Goal: Contribute content: Add original content to the website for others to see

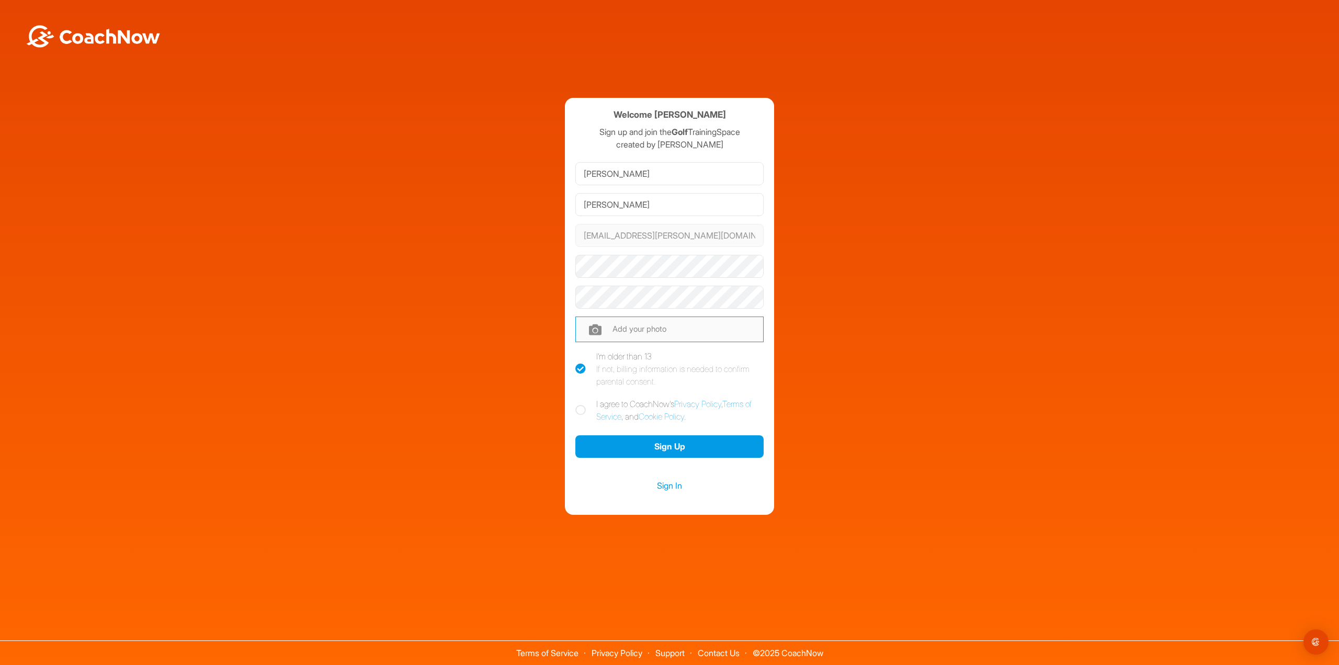
click at [593, 334] on input "file" at bounding box center [669, 328] width 188 height 25
click at [626, 326] on input "file" at bounding box center [669, 328] width 188 height 25
click at [622, 330] on input "file" at bounding box center [669, 328] width 188 height 25
type input "C:\fakepath\Screenshot_20250826_080456_Gallery.jpg"
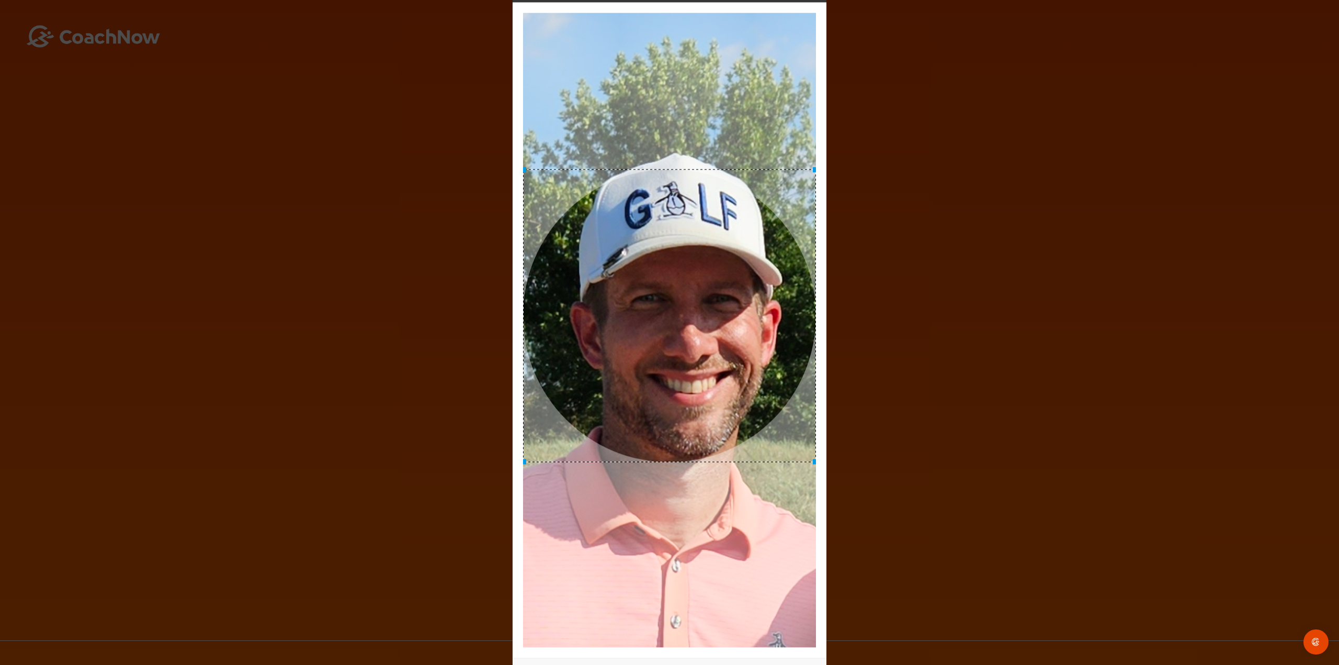
drag, startPoint x: 735, startPoint y: 421, endPoint x: 767, endPoint y: 407, distance: 35.4
click at [767, 407] on div at bounding box center [669, 315] width 293 height 293
click at [584, 146] on img at bounding box center [669, 330] width 293 height 635
click at [1004, 488] on div "Adjust Your Picture ✕ Set Picture Cancel" at bounding box center [669, 332] width 1339 height 665
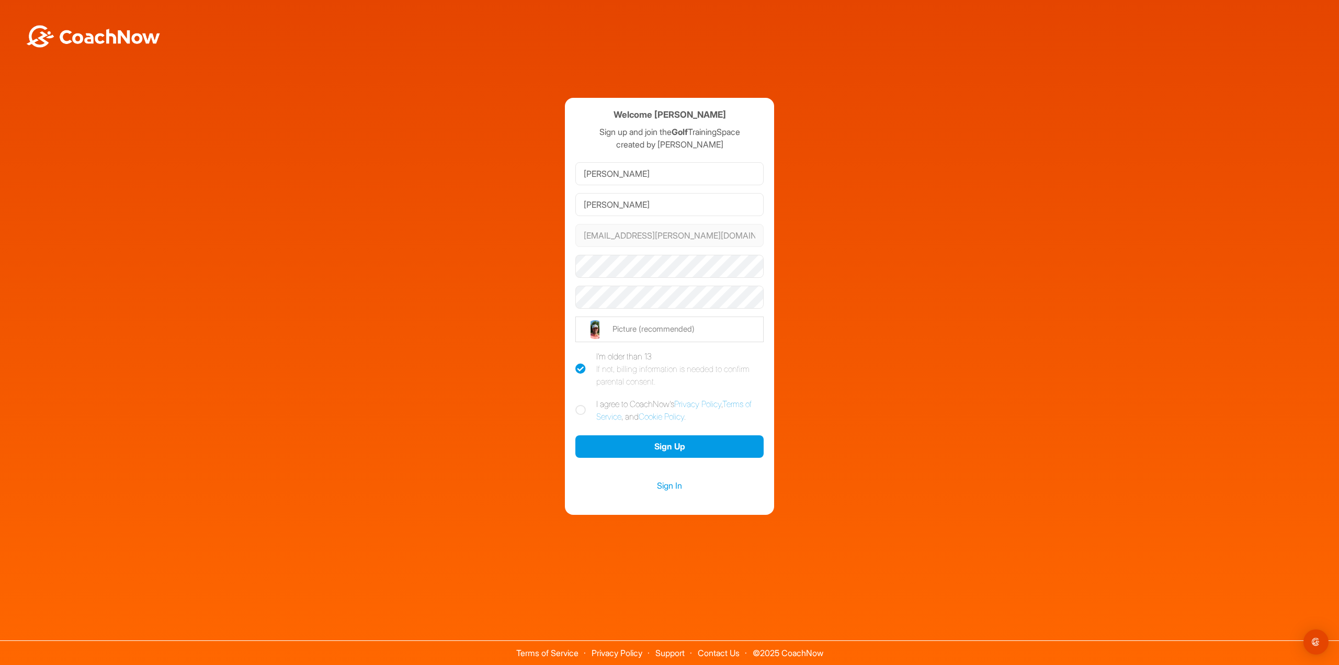
click at [710, 345] on form "[PERSON_NAME] [EMAIL_ADDRESS][PERSON_NAME][DOMAIN_NAME] Phone +1 Phone Number (…" at bounding box center [669, 309] width 188 height 303
click at [637, 337] on input "file" at bounding box center [669, 328] width 188 height 25
click at [638, 329] on input "file" at bounding box center [669, 328] width 188 height 25
click at [689, 313] on div "Add your photo" at bounding box center [669, 329] width 188 height 33
click at [630, 324] on input "file" at bounding box center [669, 328] width 188 height 25
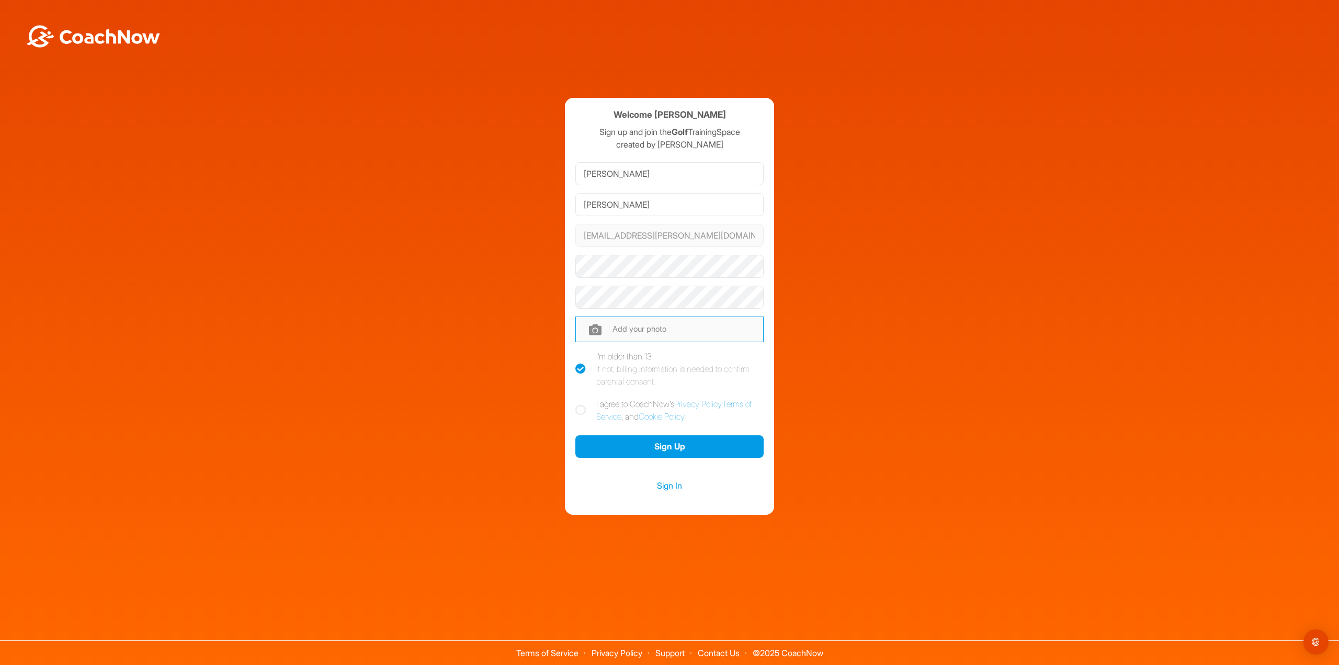
type input "C:\fakepath\Screenshot_20250826_080752_Gallery.jpg"
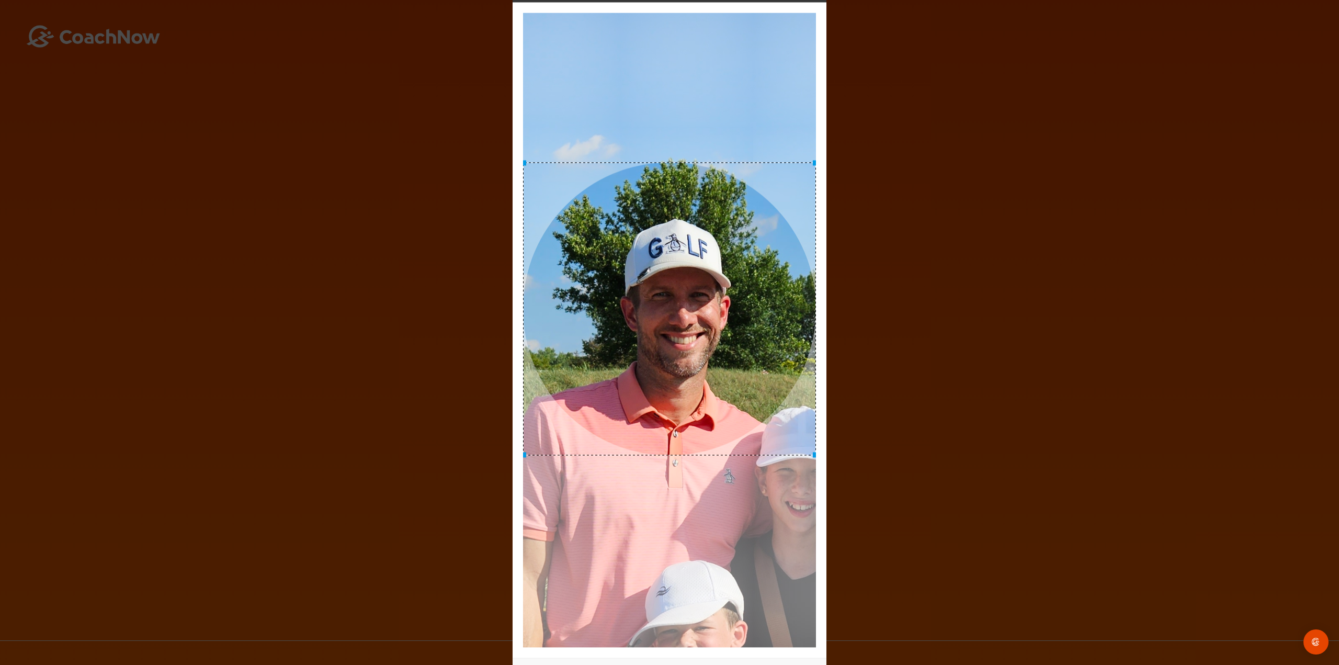
drag, startPoint x: 726, startPoint y: 412, endPoint x: 729, endPoint y: 391, distance: 21.2
click at [729, 391] on div at bounding box center [669, 308] width 293 height 293
click at [679, 332] on div at bounding box center [669, 308] width 293 height 293
drag, startPoint x: 678, startPoint y: 349, endPoint x: 683, endPoint y: 331, distance: 18.8
click at [683, 331] on div at bounding box center [669, 300] width 293 height 293
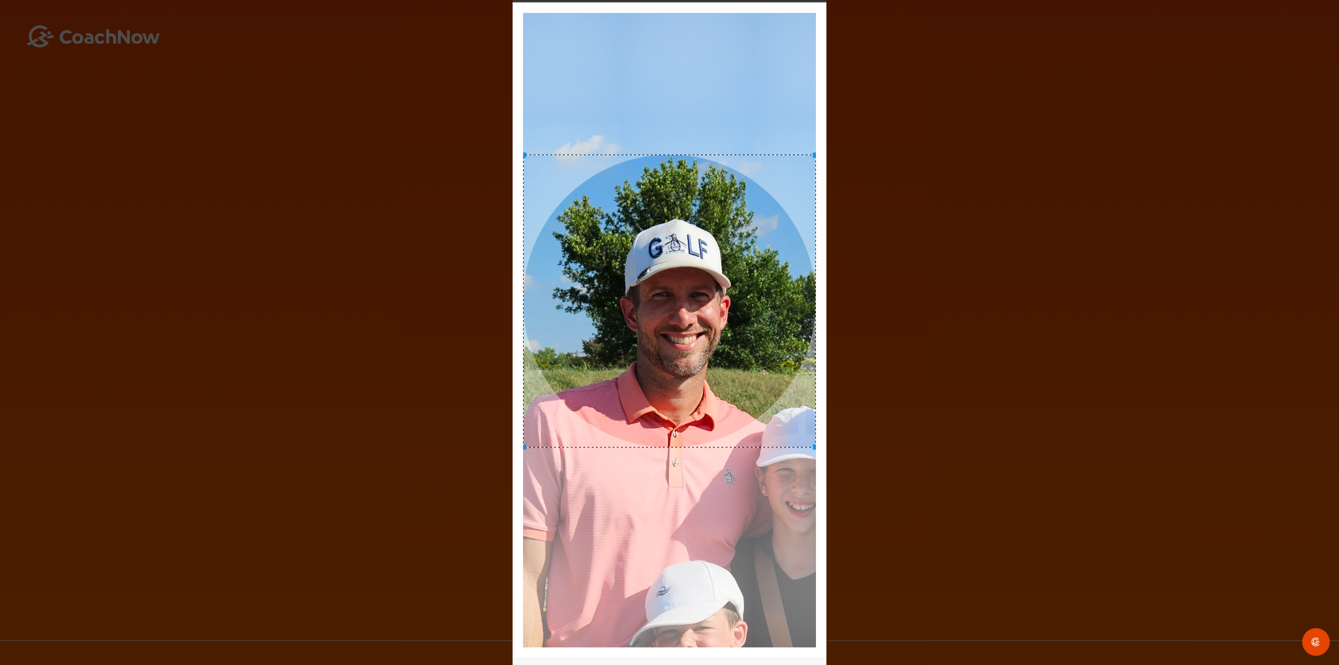
click at [1317, 648] on div "Open Intercom Messenger" at bounding box center [1317, 642] width 28 height 28
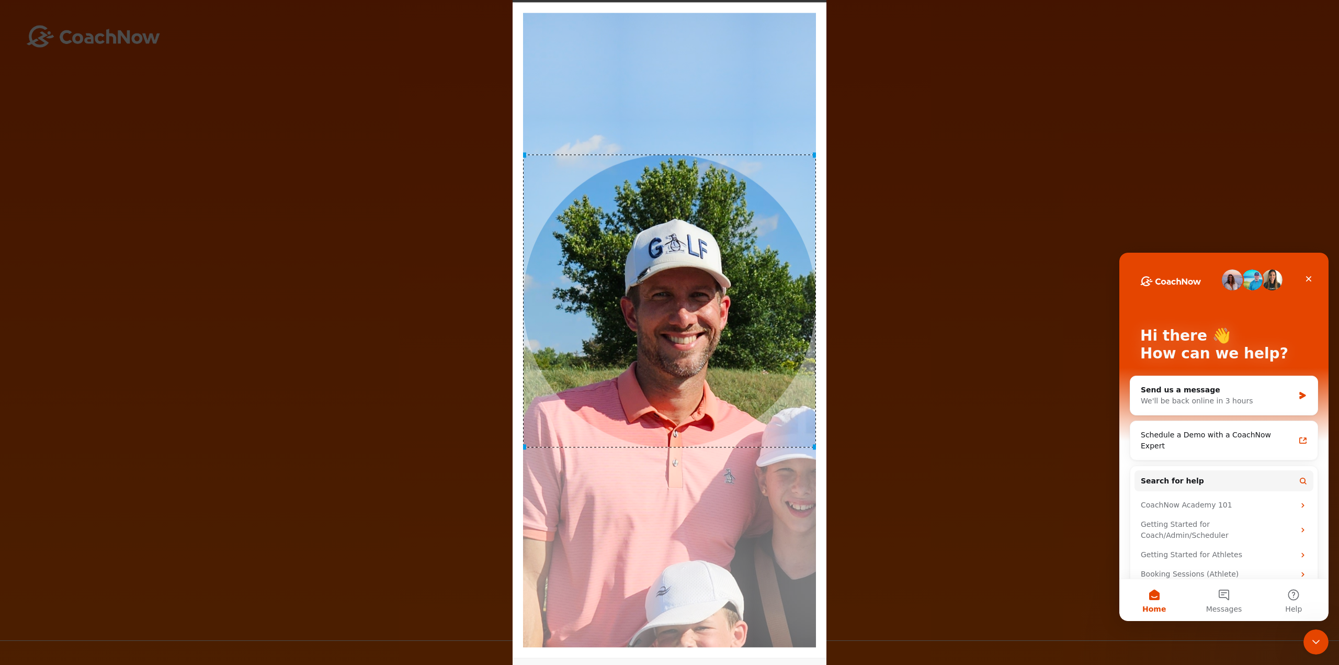
click at [902, 390] on div "Adjust Your Picture ✕ Set Picture Cancel" at bounding box center [669, 332] width 1339 height 665
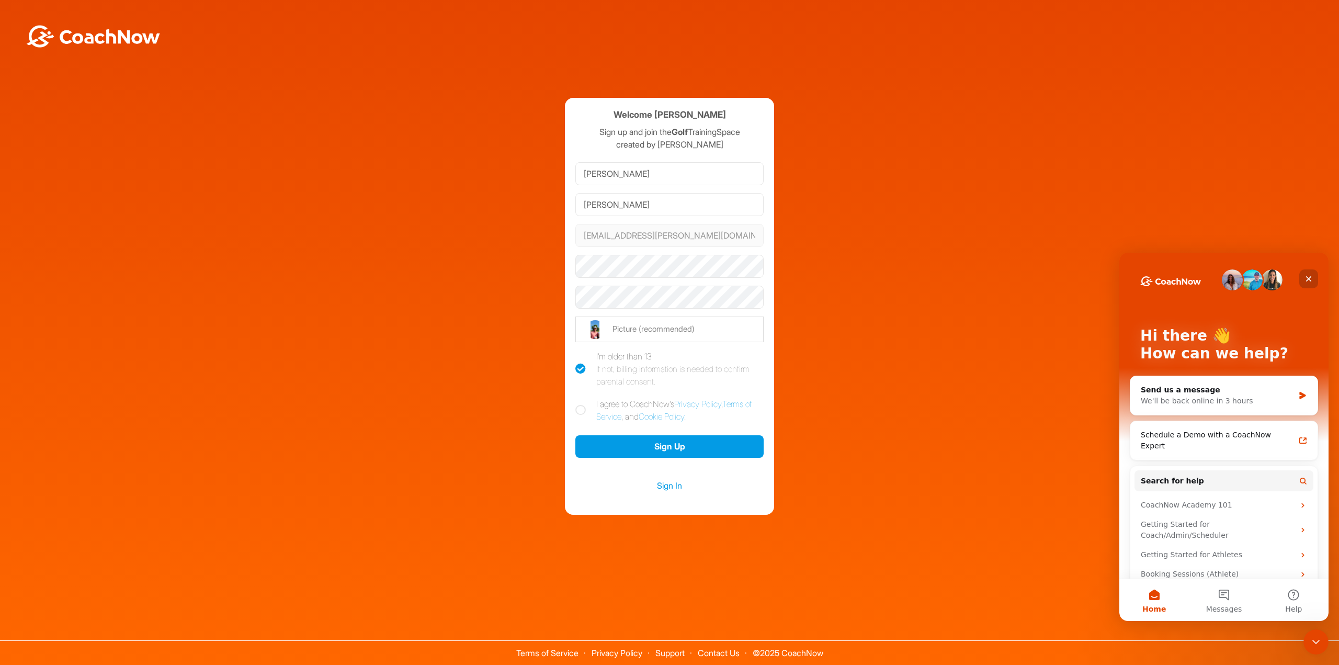
click at [1306, 280] on icon "Close" at bounding box center [1309, 279] width 8 height 8
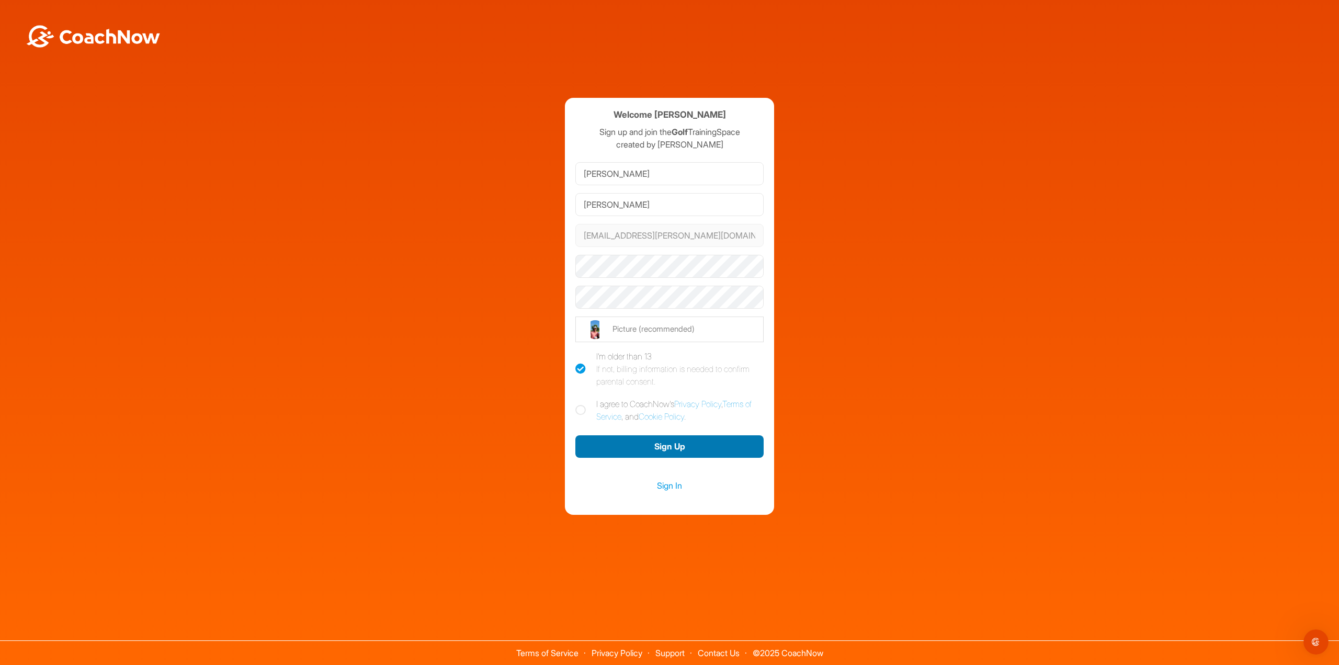
click at [673, 450] on button "Sign Up" at bounding box center [669, 446] width 188 height 22
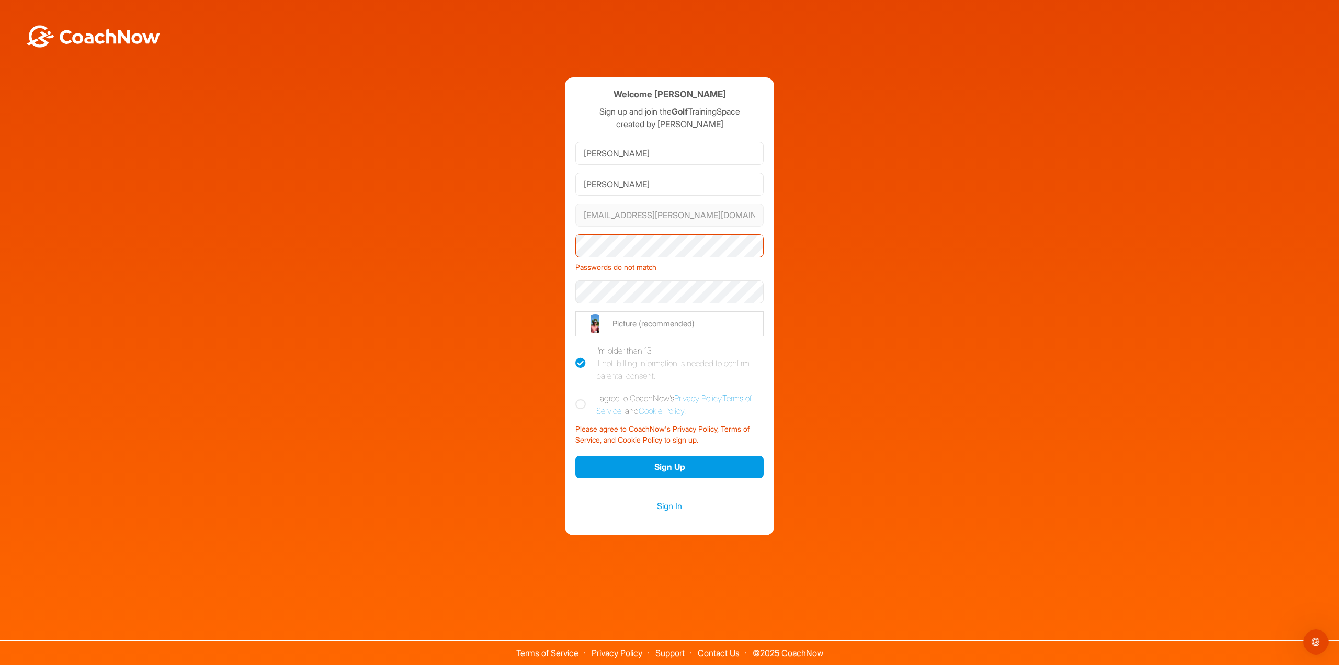
click at [585, 404] on icon at bounding box center [580, 404] width 10 height 10
click at [582, 399] on input "I agree to CoachNow's Privacy Policy , Terms of Service , and Cookie Policy ." at bounding box center [578, 395] width 7 height 7
checkbox input "true"
click at [674, 468] on button "Sign Up" at bounding box center [669, 467] width 188 height 22
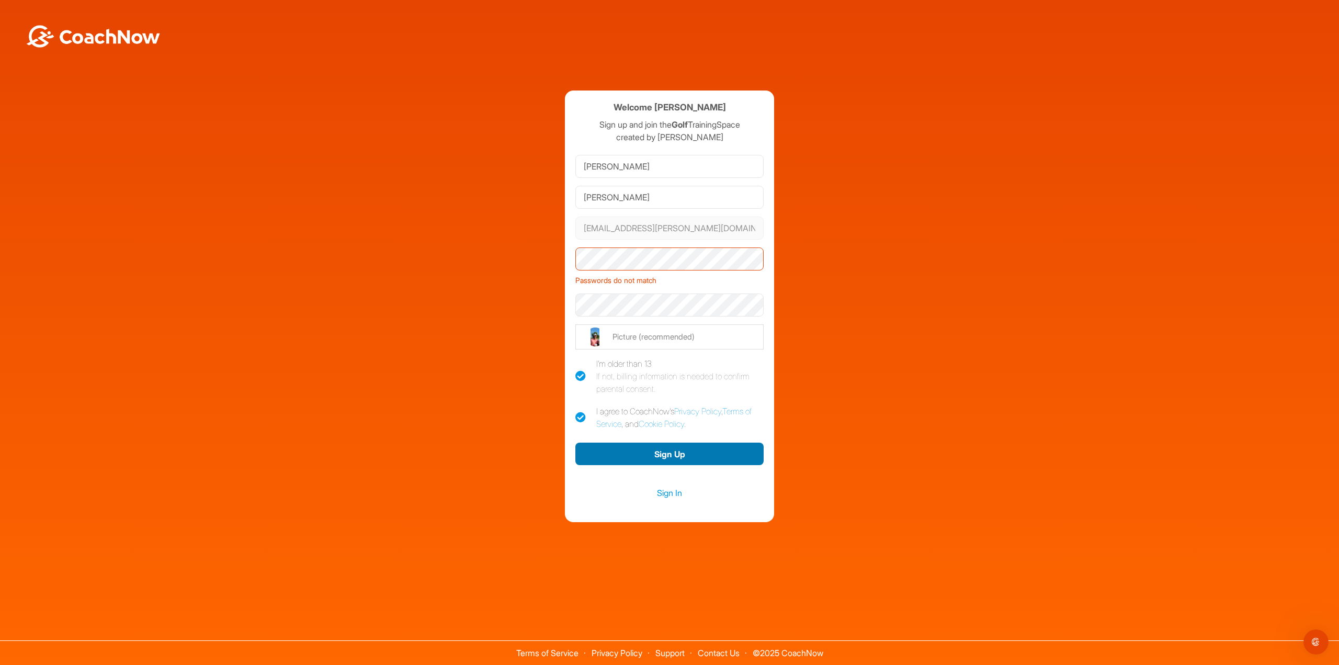
click at [672, 450] on button "Sign Up" at bounding box center [669, 454] width 188 height 22
click at [669, 494] on link "Sign In" at bounding box center [669, 493] width 188 height 14
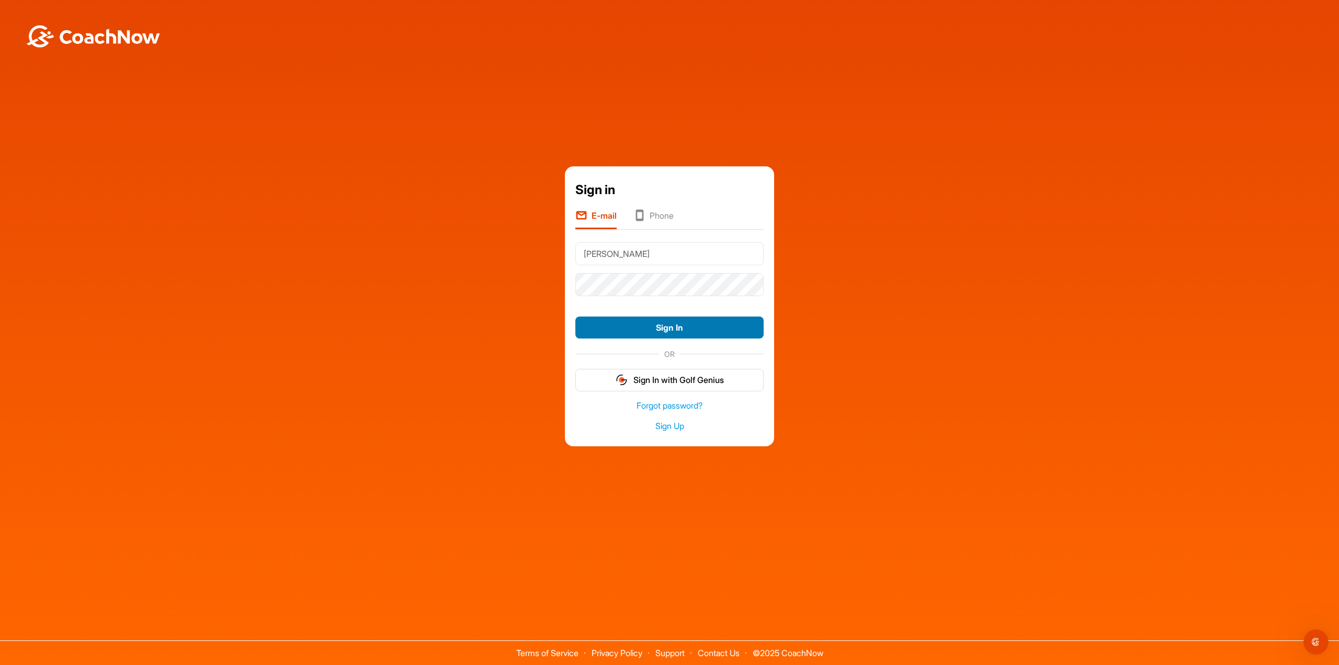
click at [669, 334] on button "Sign In" at bounding box center [669, 327] width 188 height 22
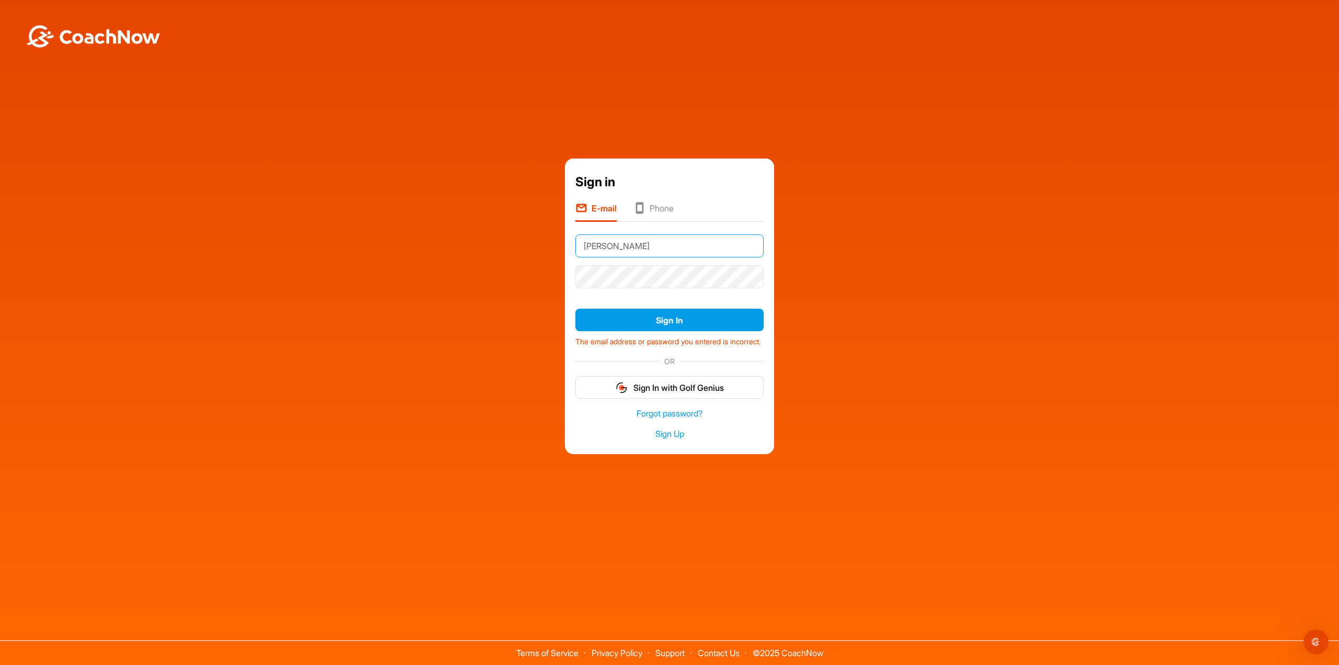
click at [656, 234] on input "[PERSON_NAME]" at bounding box center [669, 245] width 188 height 23
type input "[EMAIL_ADDRESS][PERSON_NAME][DOMAIN_NAME]"
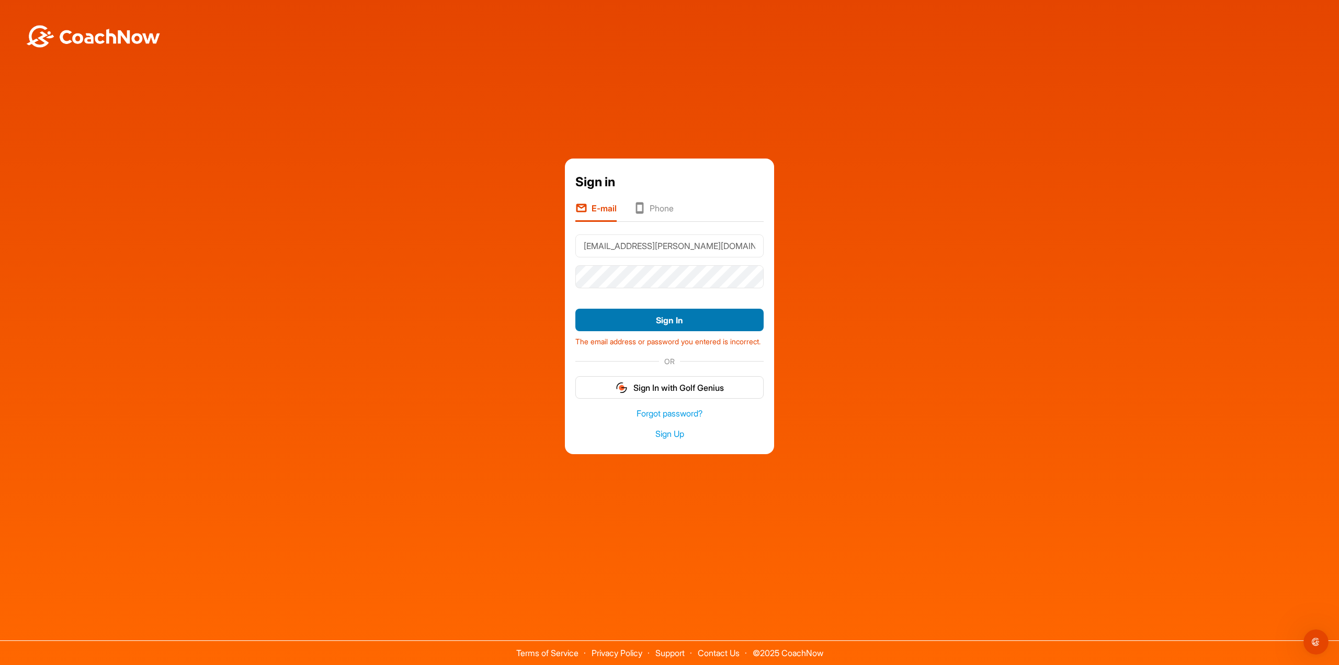
click at [670, 318] on button "Sign In" at bounding box center [669, 320] width 188 height 22
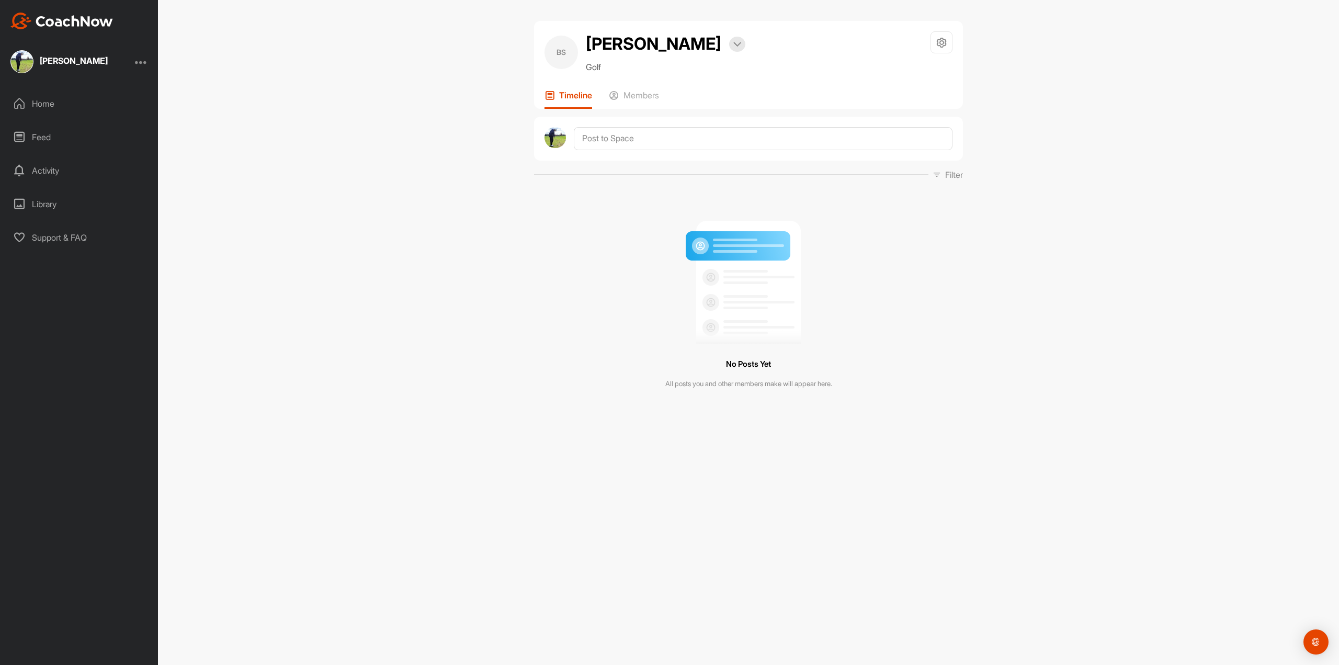
click at [880, 290] on div "No Posts Yet All posts you and other members make will appear here." at bounding box center [748, 301] width 429 height 224
click at [33, 135] on div "Feed" at bounding box center [80, 137] width 148 height 26
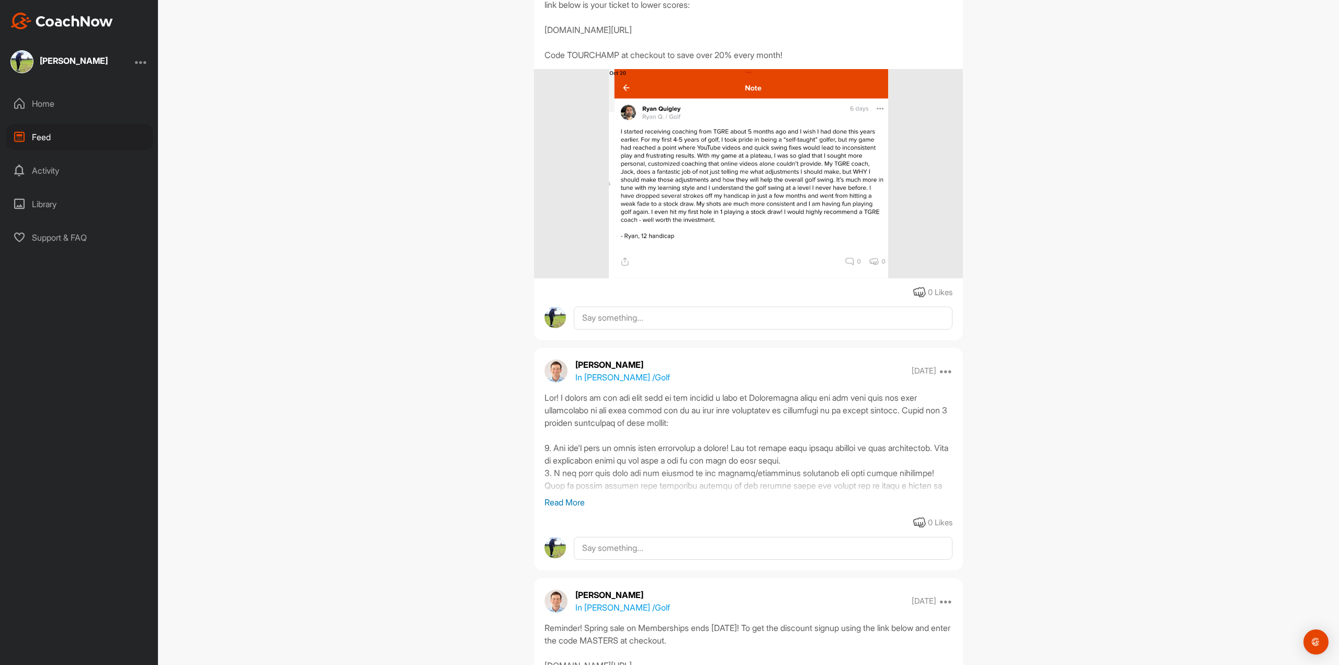
scroll to position [366, 0]
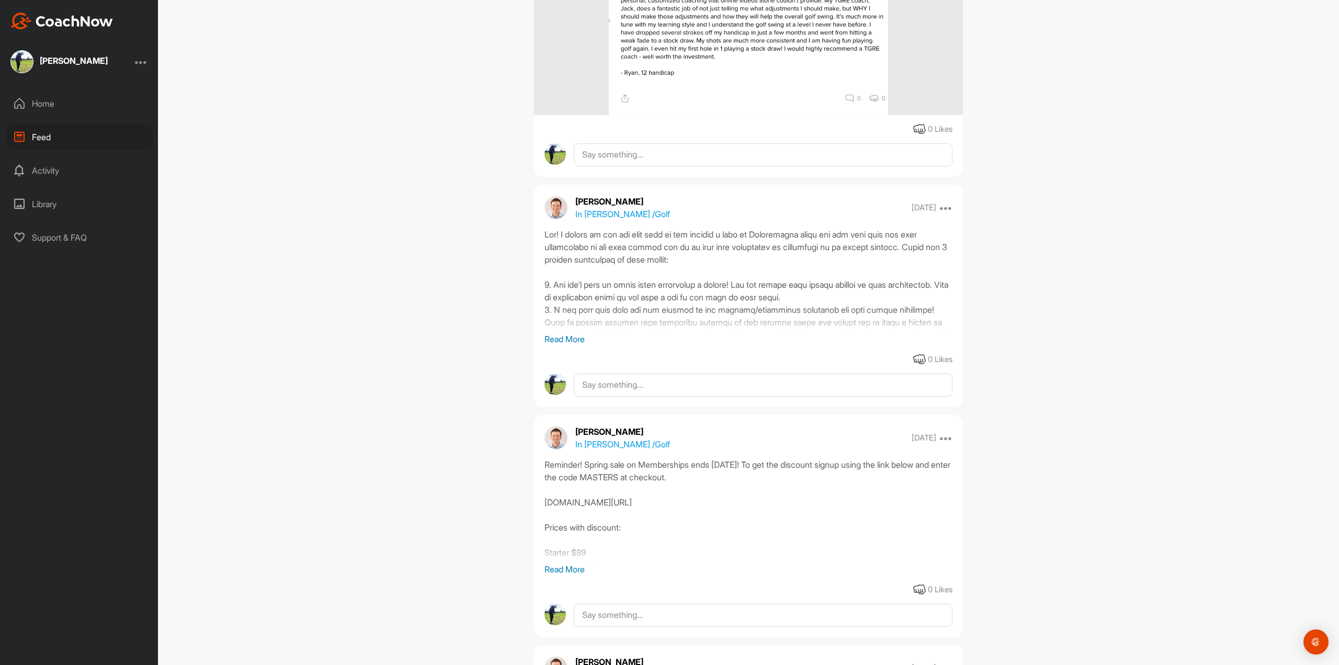
click at [570, 337] on p "Read More" at bounding box center [749, 339] width 408 height 13
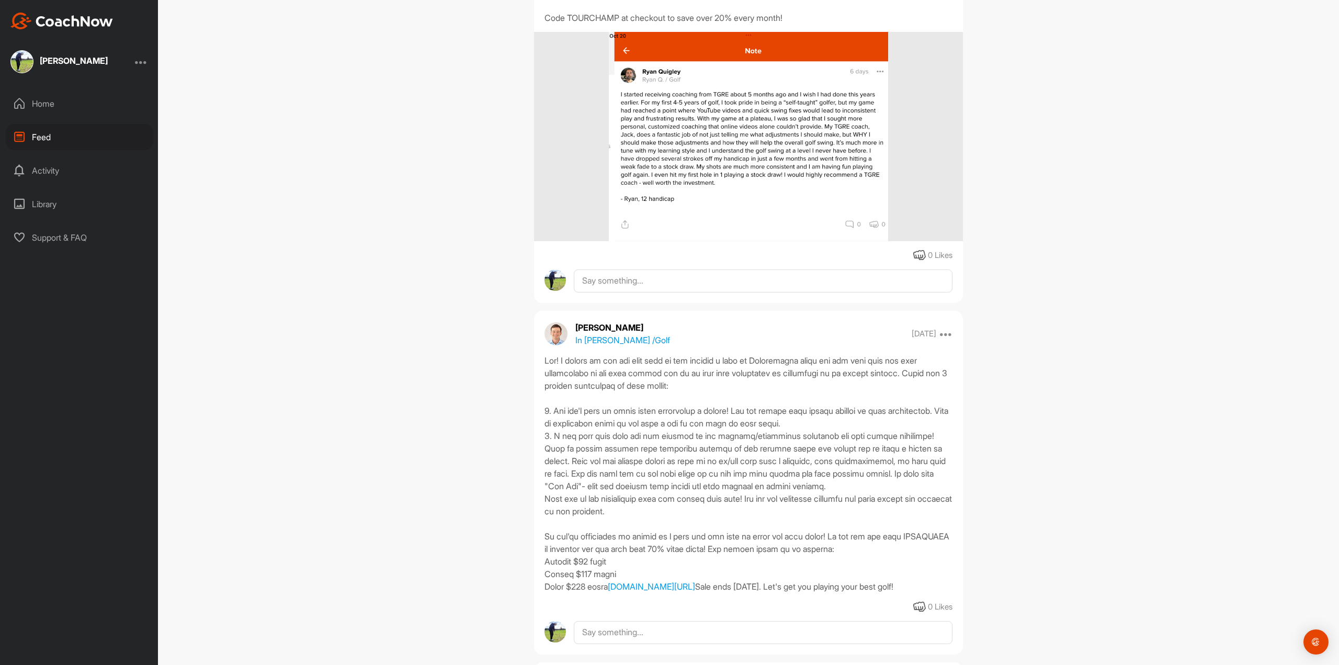
scroll to position [0, 0]
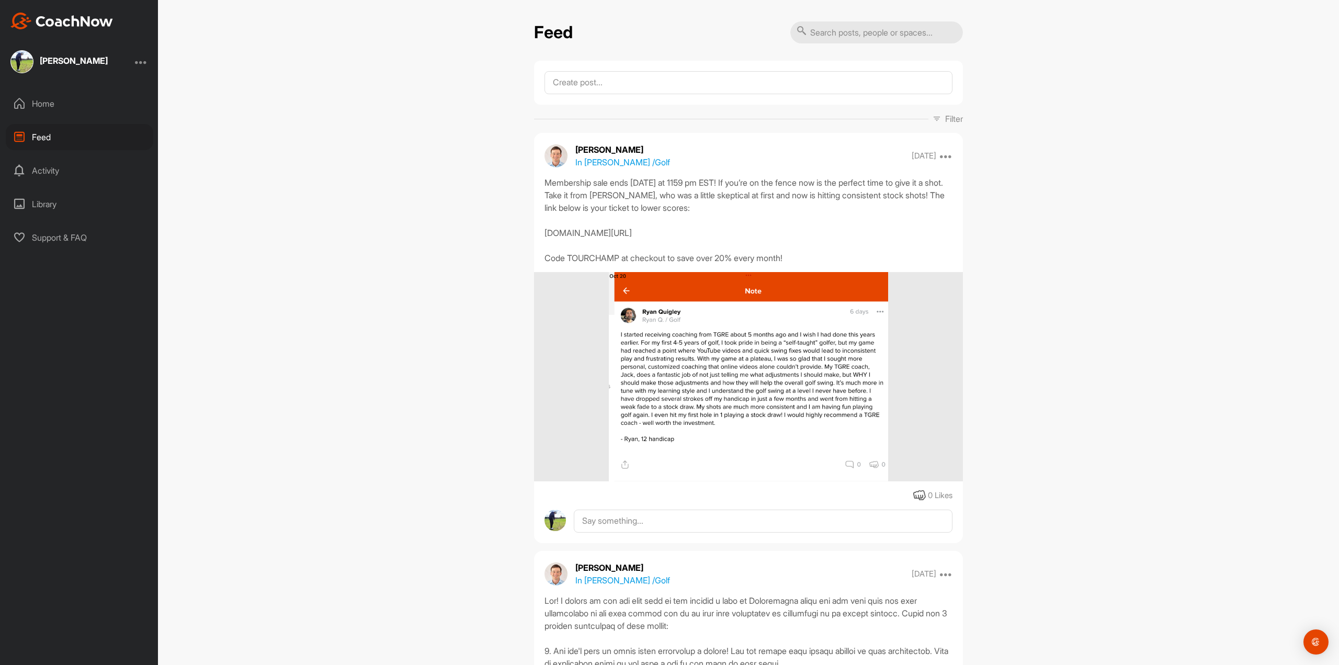
click at [46, 199] on div "Library" at bounding box center [80, 204] width 148 height 26
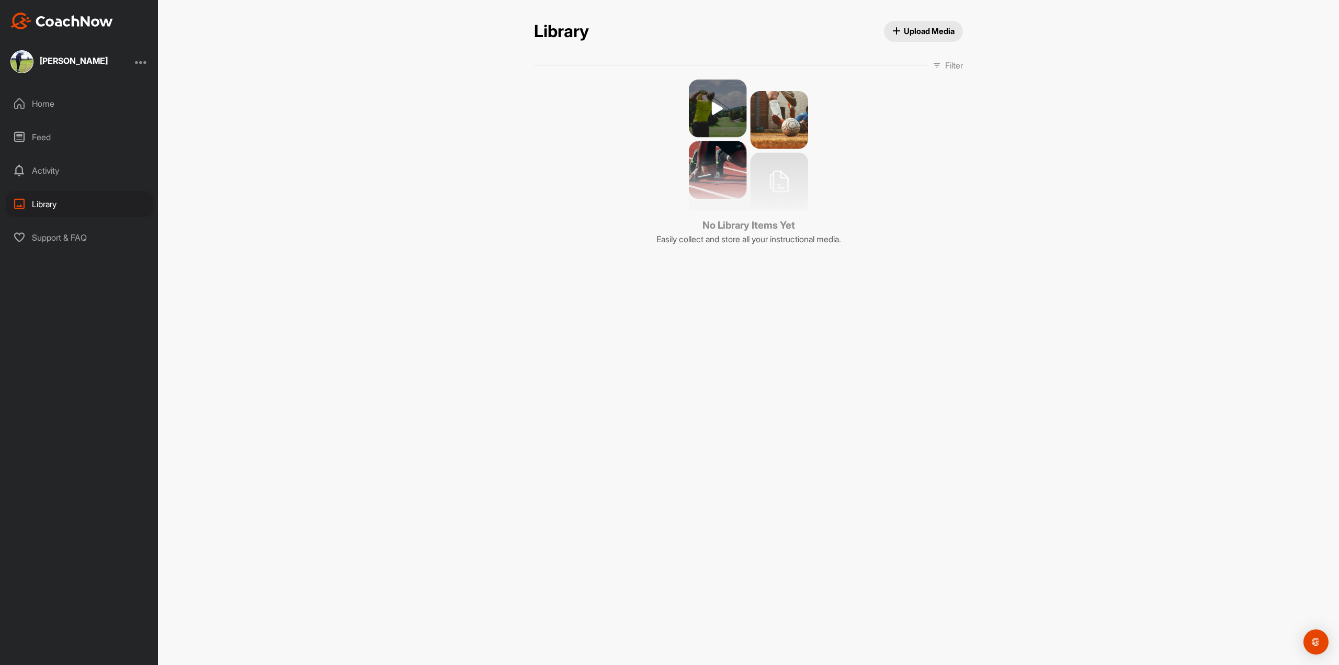
click at [916, 35] on span "Upload Media" at bounding box center [923, 31] width 63 height 11
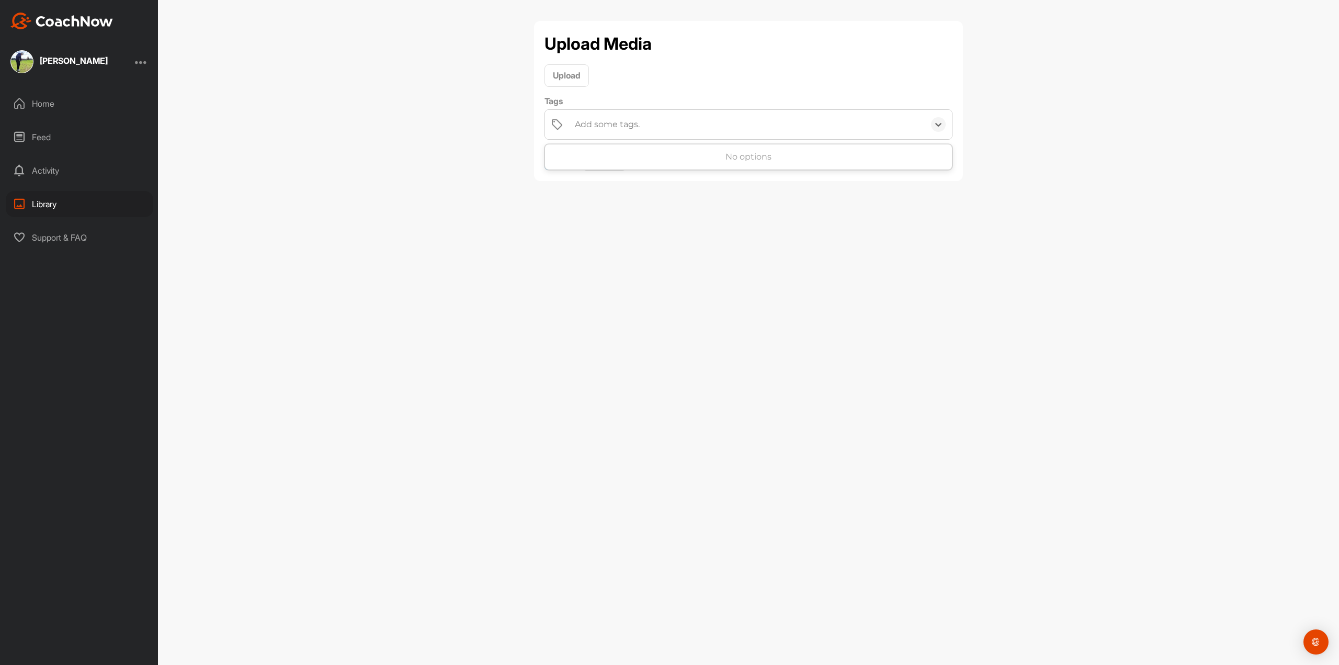
click at [688, 127] on div "Add some tags." at bounding box center [747, 124] width 355 height 29
click at [554, 79] on span "Upload" at bounding box center [567, 75] width 28 height 10
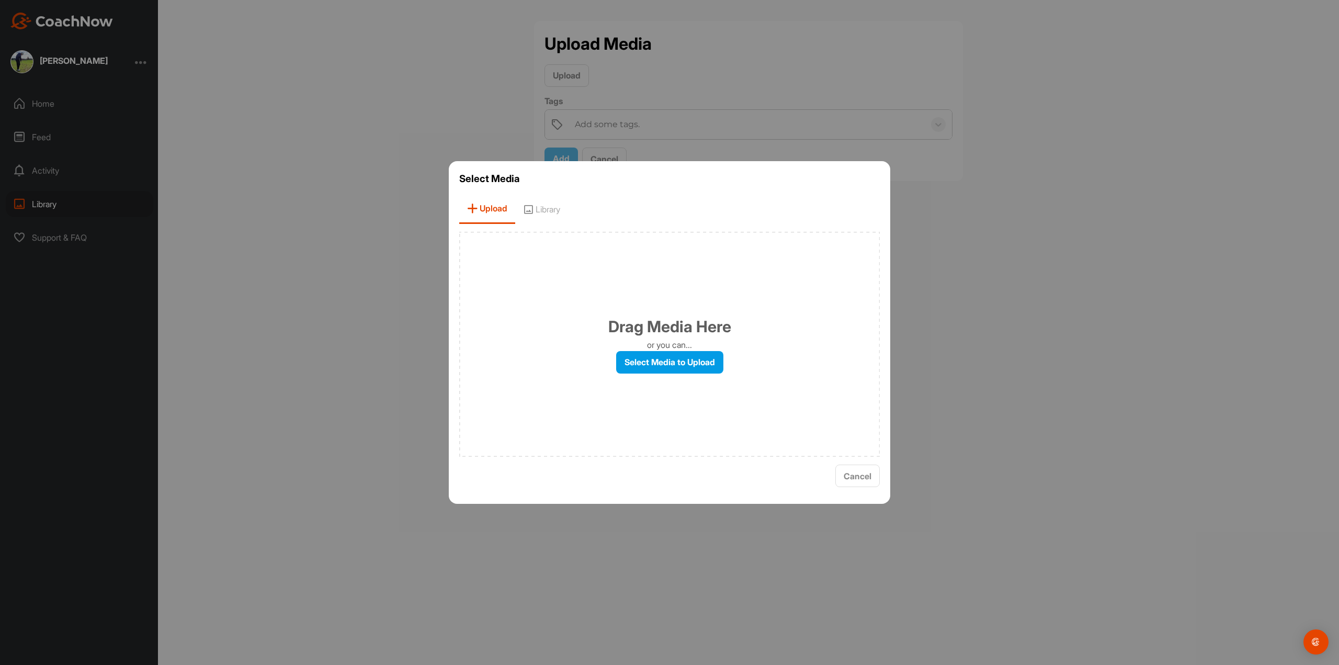
click at [1182, 253] on div at bounding box center [669, 332] width 1339 height 665
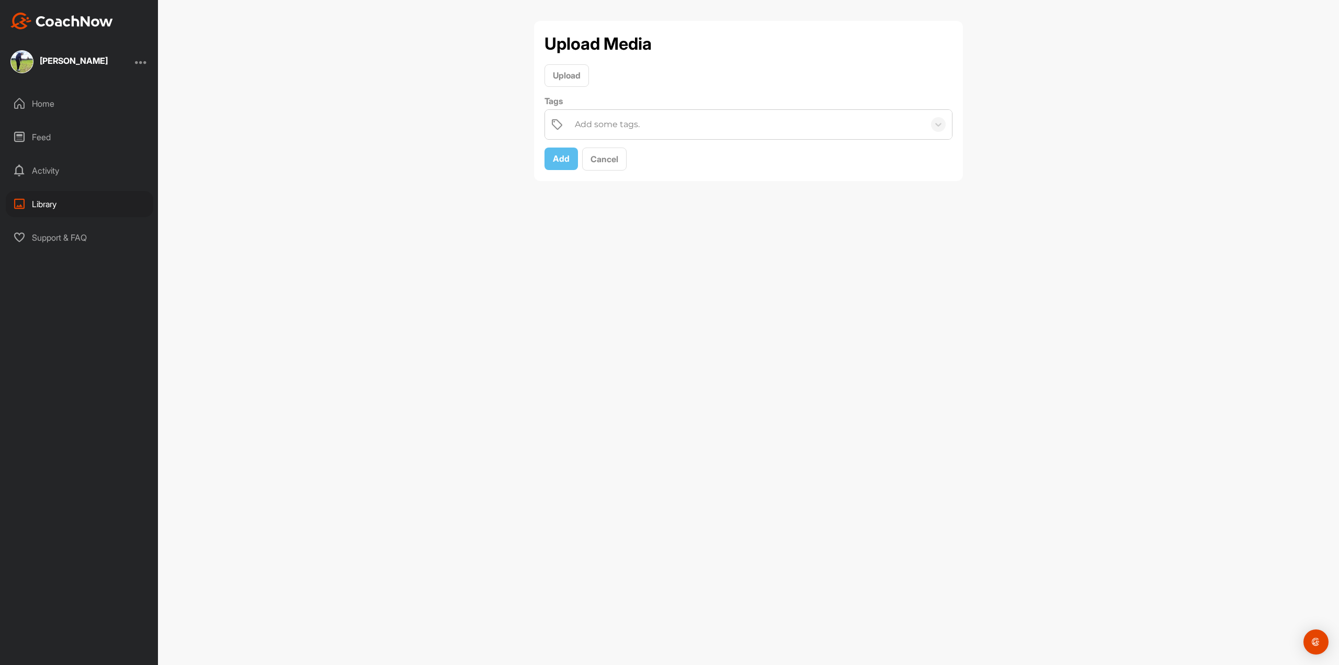
click at [26, 59] on img at bounding box center [21, 61] width 23 height 23
click at [32, 102] on div "Home" at bounding box center [80, 103] width 148 height 26
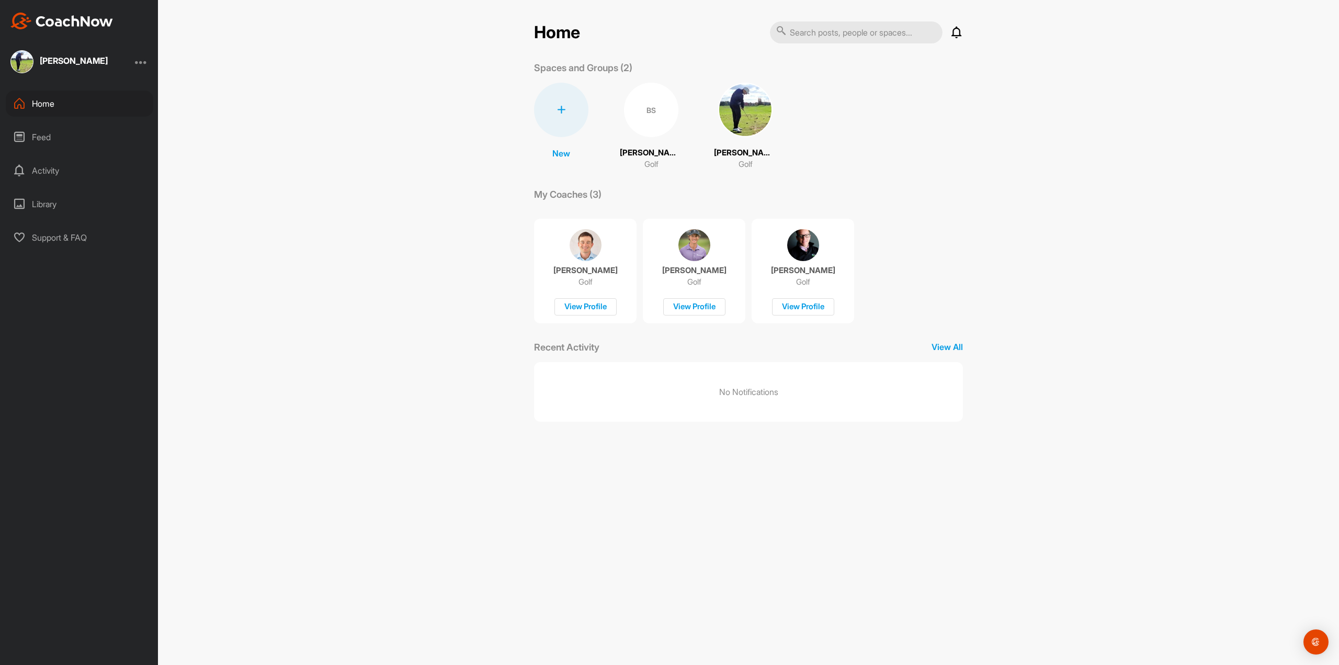
click at [643, 110] on div "BS" at bounding box center [651, 110] width 54 height 54
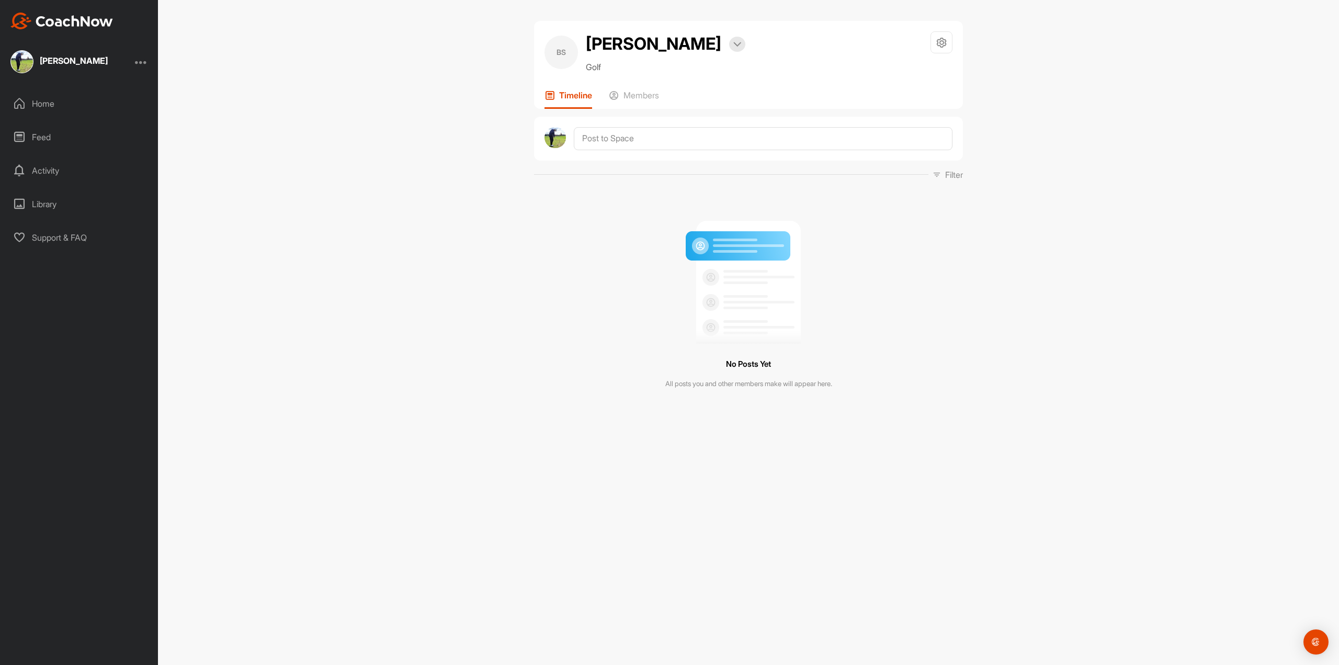
click at [50, 173] on div "Activity" at bounding box center [80, 170] width 148 height 26
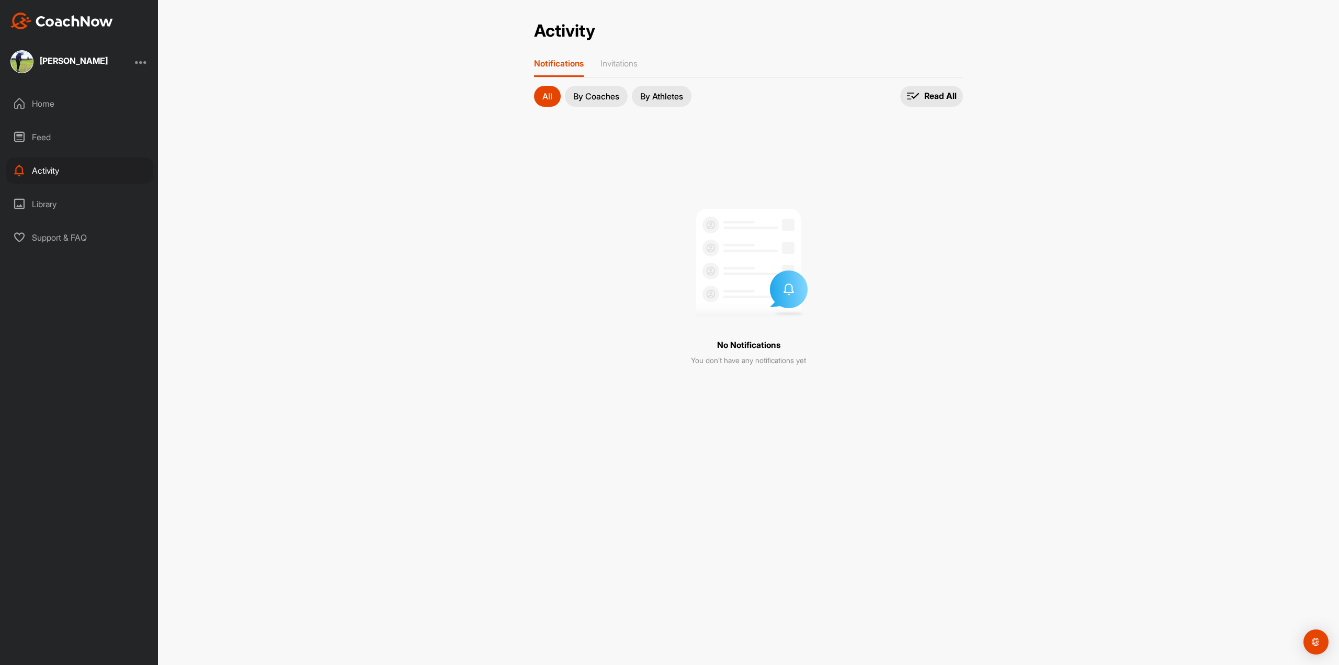
click at [42, 201] on div "Library" at bounding box center [80, 204] width 148 height 26
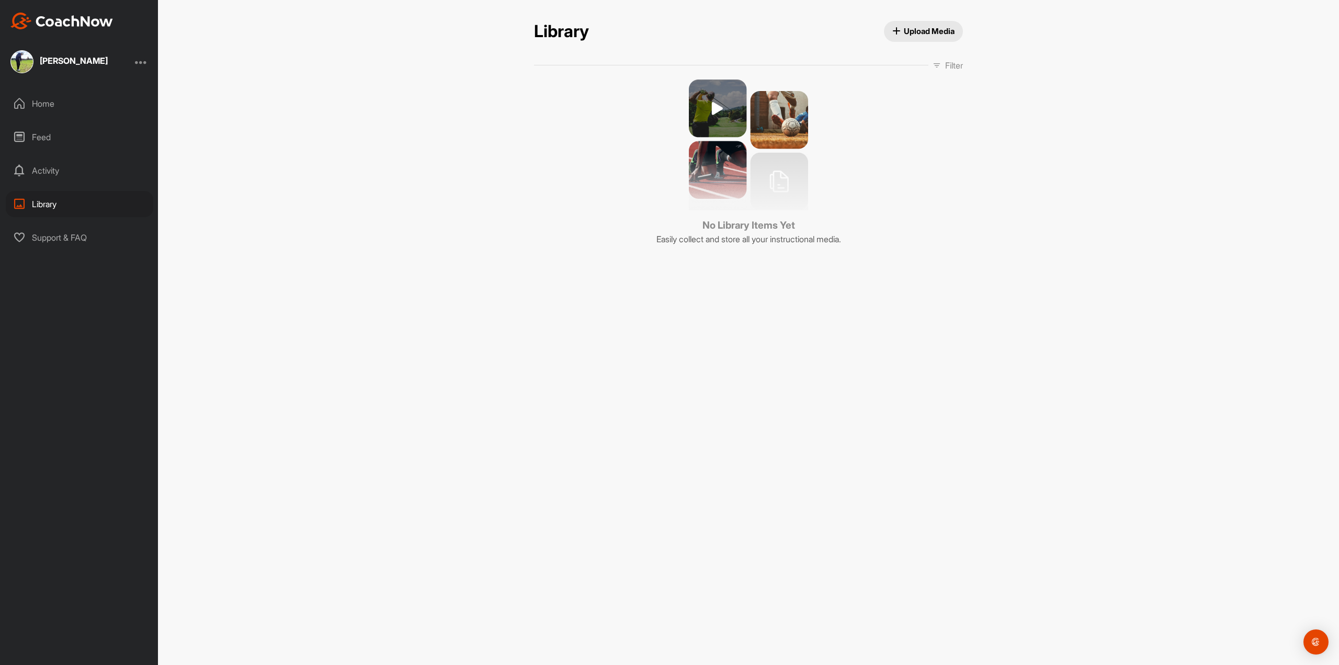
click at [911, 25] on button "Upload Media" at bounding box center [924, 31] width 80 height 21
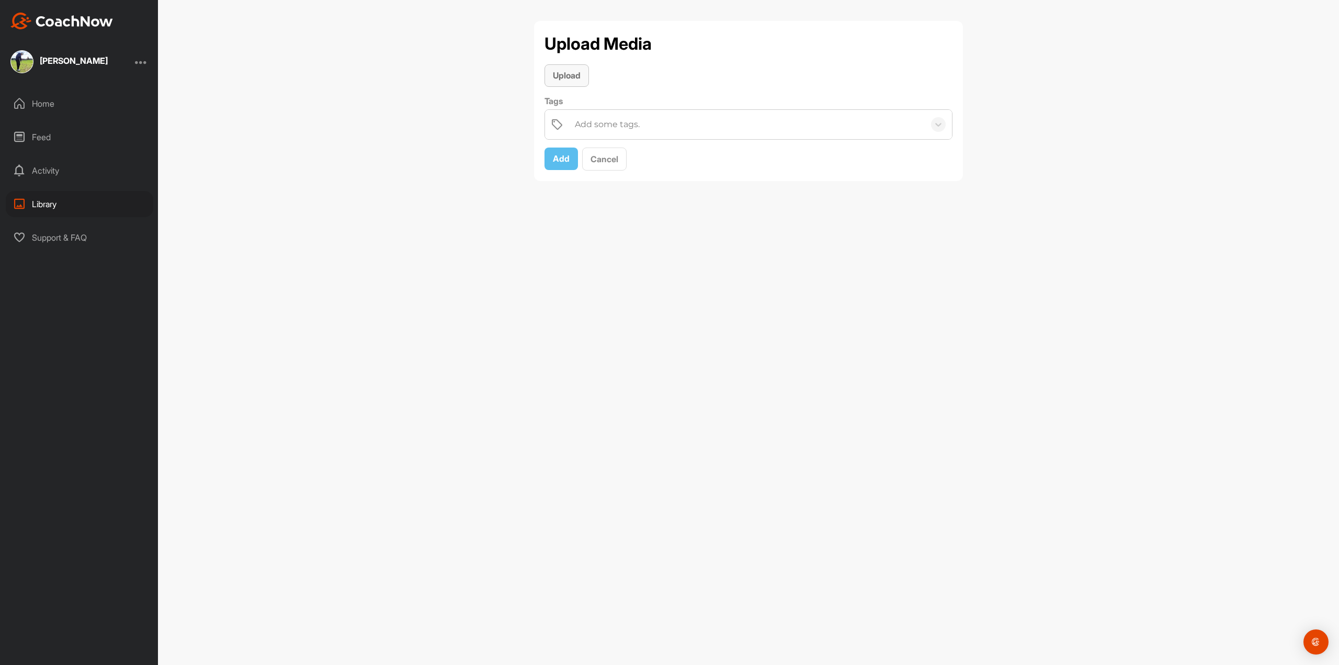
click at [573, 75] on span "Upload" at bounding box center [567, 75] width 28 height 10
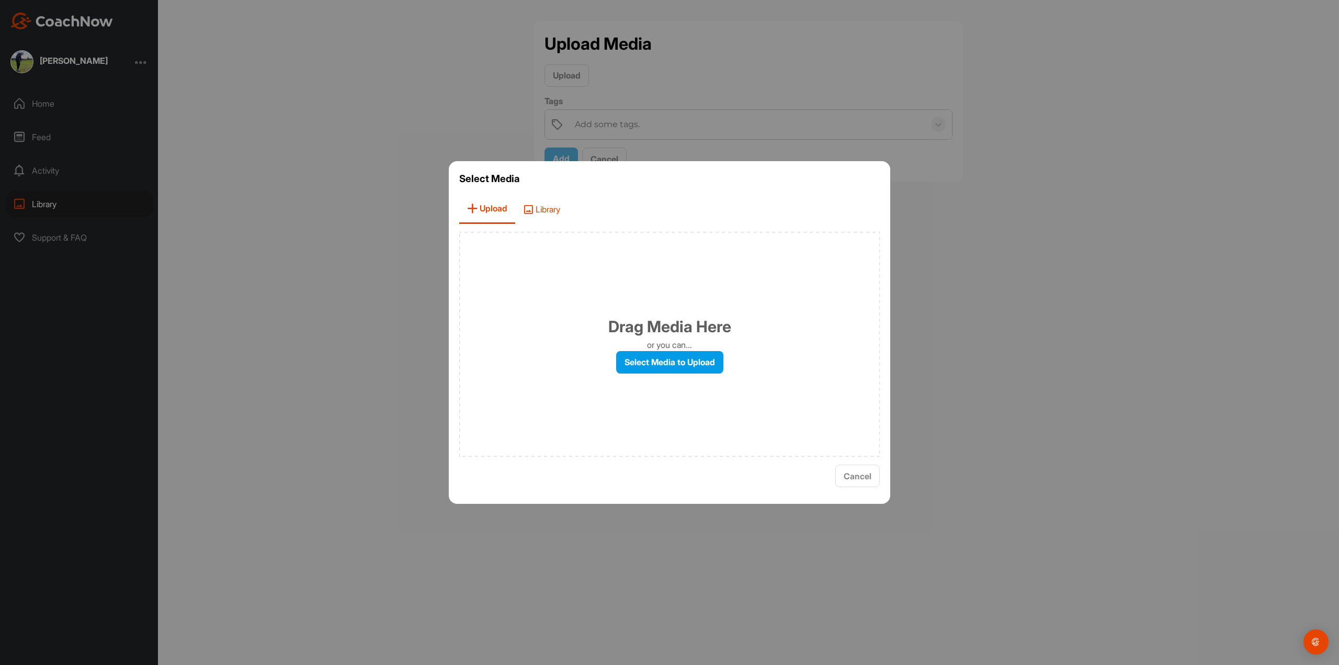
click at [550, 215] on span "Library" at bounding box center [541, 209] width 53 height 30
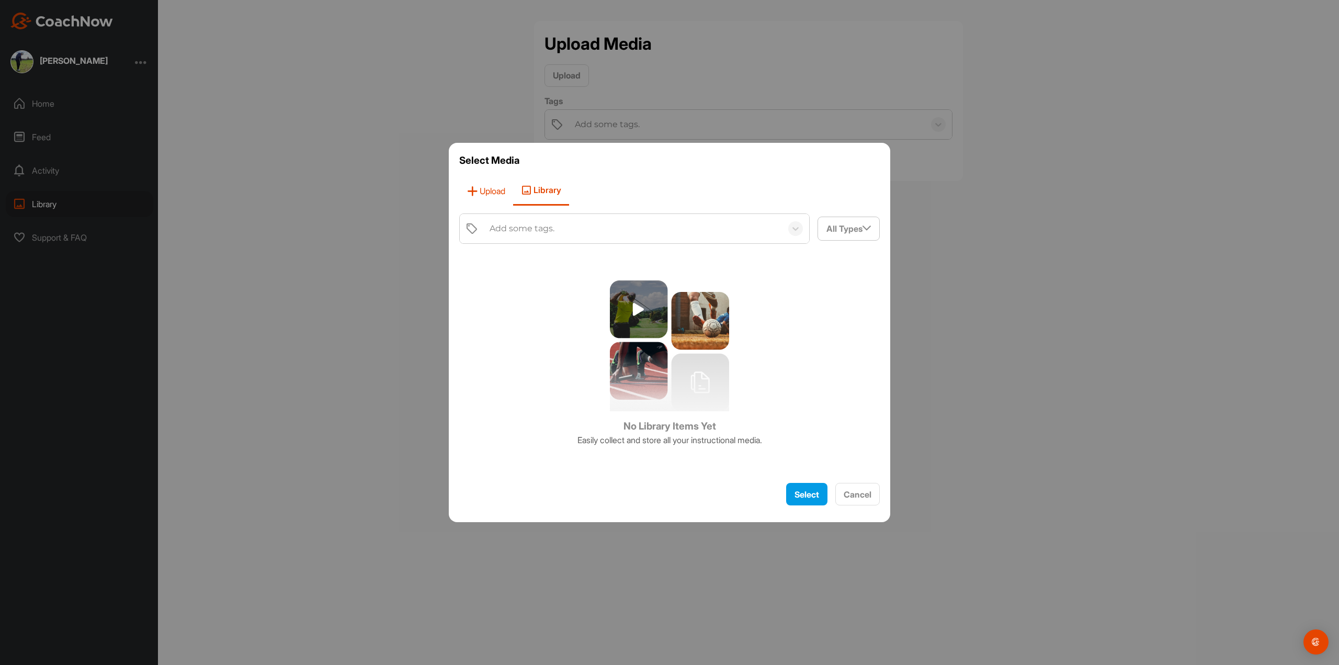
click at [475, 187] on icon at bounding box center [472, 191] width 10 height 10
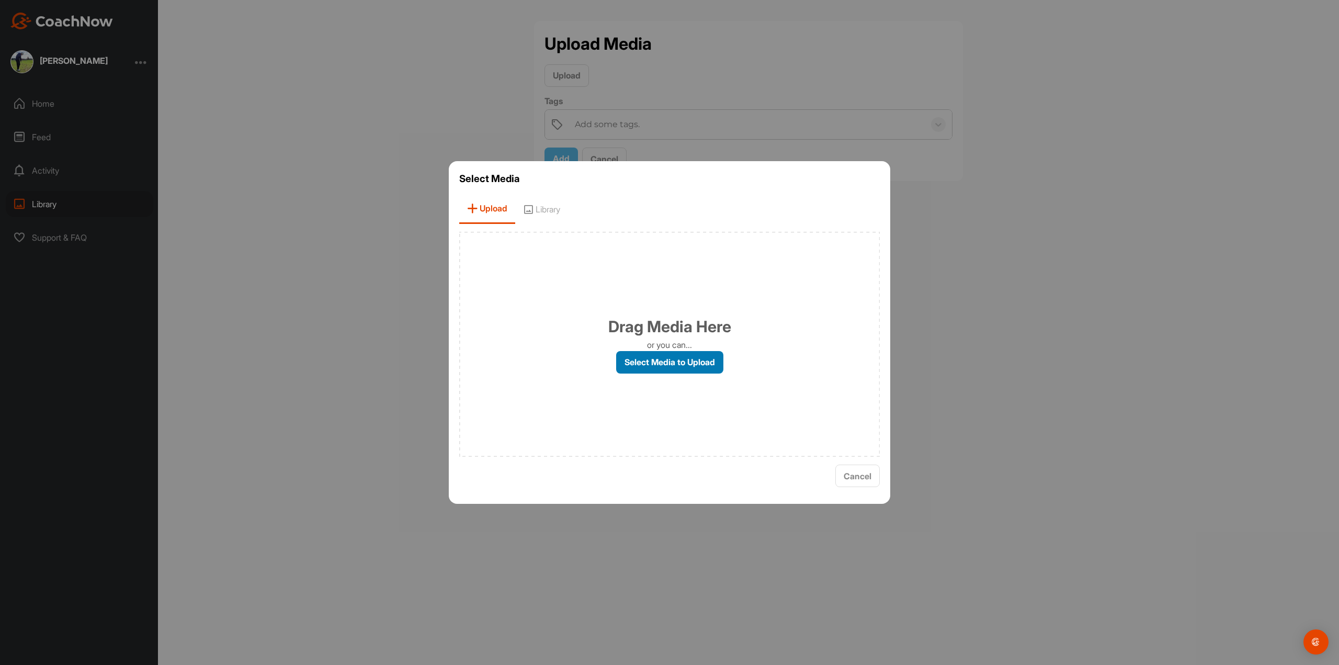
click at [671, 367] on label "Select Media to Upload" at bounding box center [669, 362] width 107 height 22
click at [0, 0] on input "Select Media to Upload" at bounding box center [0, 0] width 0 height 0
click at [694, 359] on label "Select Media to Upload" at bounding box center [669, 362] width 107 height 22
click at [0, 0] on input "Select Media to Upload" at bounding box center [0, 0] width 0 height 0
click at [844, 472] on span "Cancel" at bounding box center [858, 476] width 28 height 10
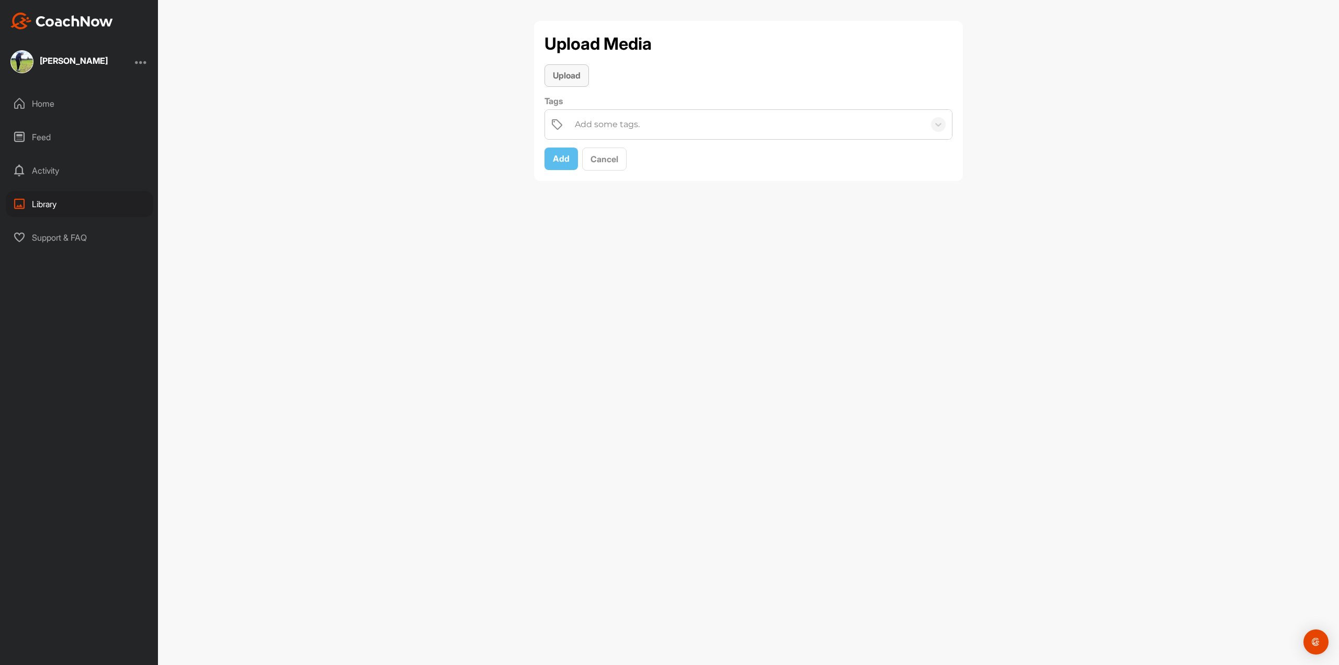
click at [579, 81] on span "Upload" at bounding box center [567, 75] width 28 height 10
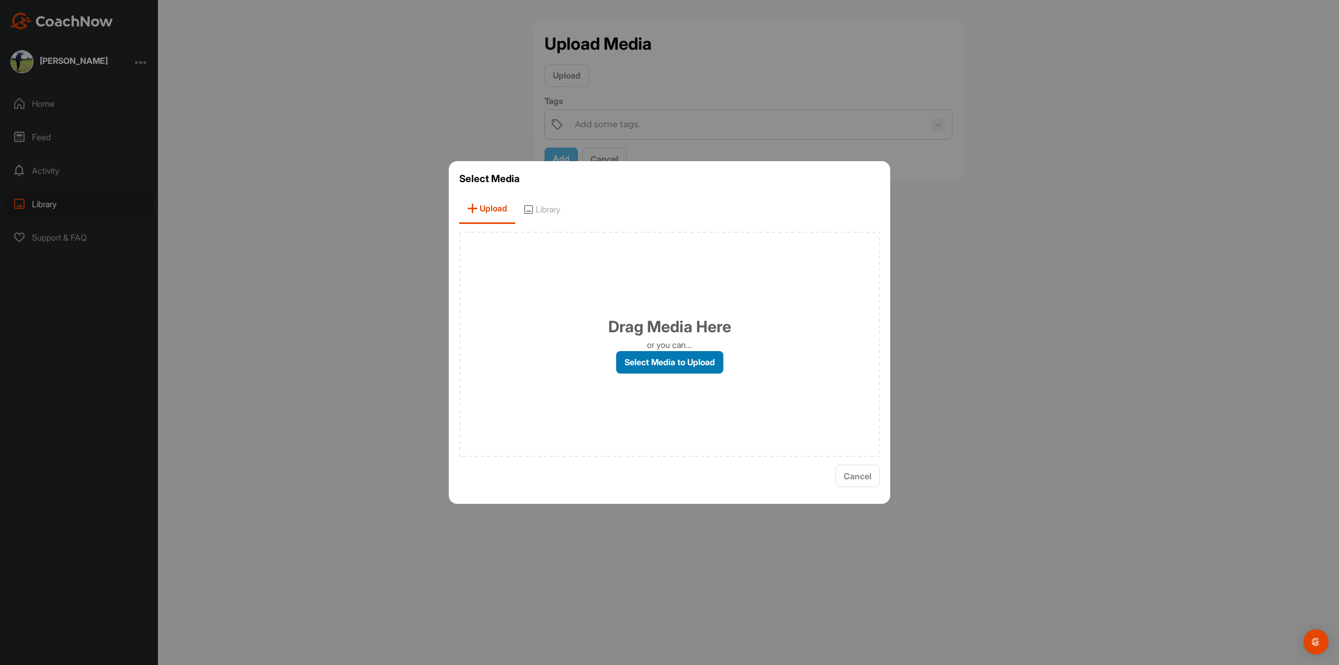
click at [651, 361] on label "Select Media to Upload" at bounding box center [669, 362] width 107 height 22
click at [0, 0] on input "Select Media to Upload" at bounding box center [0, 0] width 0 height 0
click at [674, 355] on label "Select Media to Upload" at bounding box center [669, 362] width 107 height 22
click at [0, 0] on input "Select Media to Upload" at bounding box center [0, 0] width 0 height 0
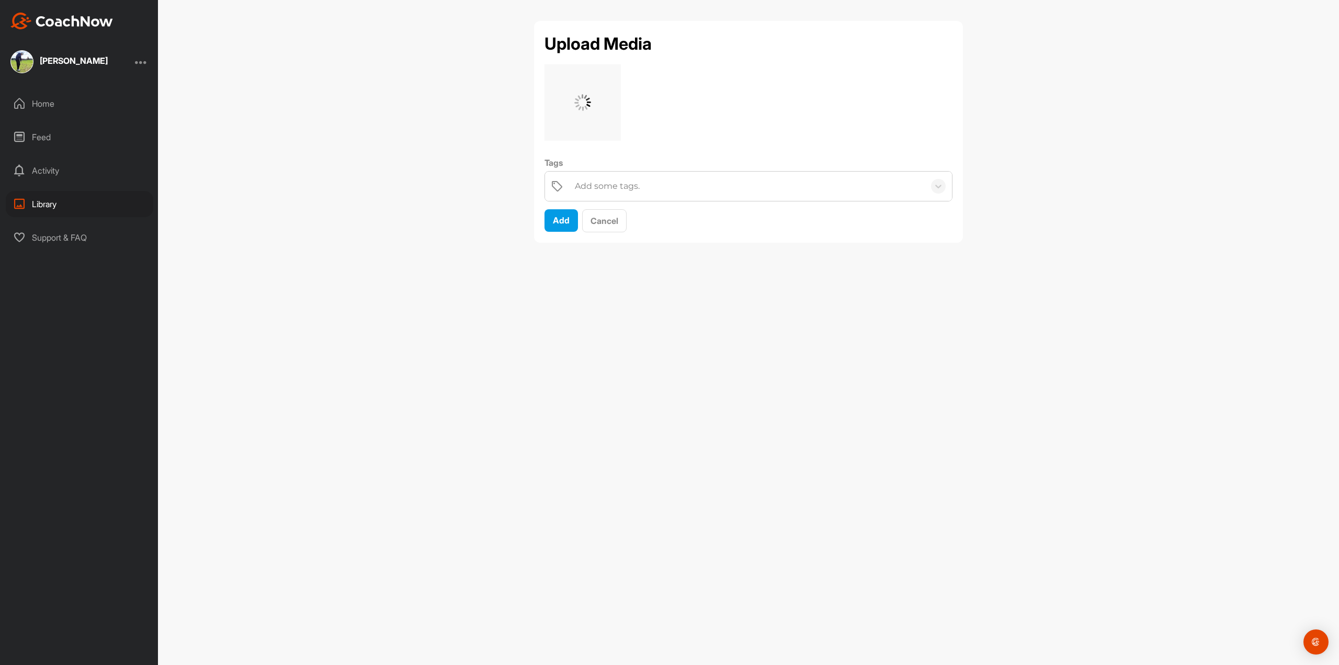
click at [785, 124] on div "Tags Add some tags. Add Cancel" at bounding box center [749, 148] width 408 height 168
click at [560, 222] on span "Add" at bounding box center [561, 220] width 17 height 10
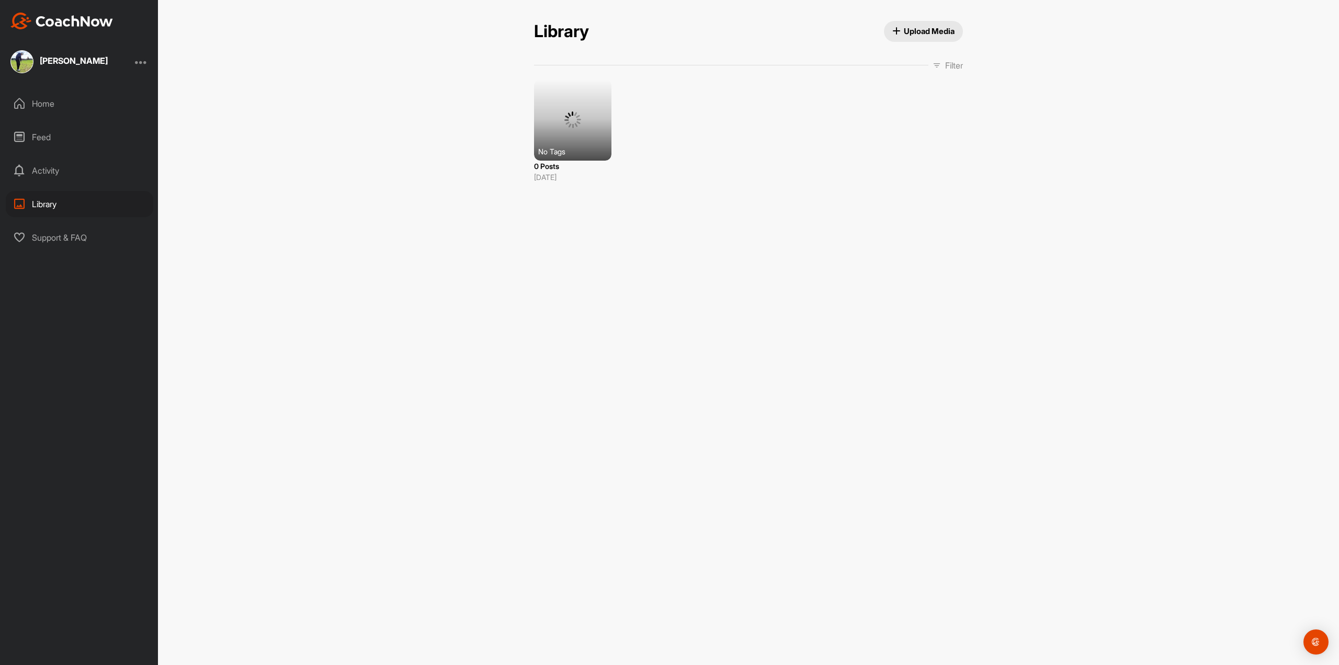
click at [933, 31] on span "Upload Media" at bounding box center [923, 31] width 63 height 11
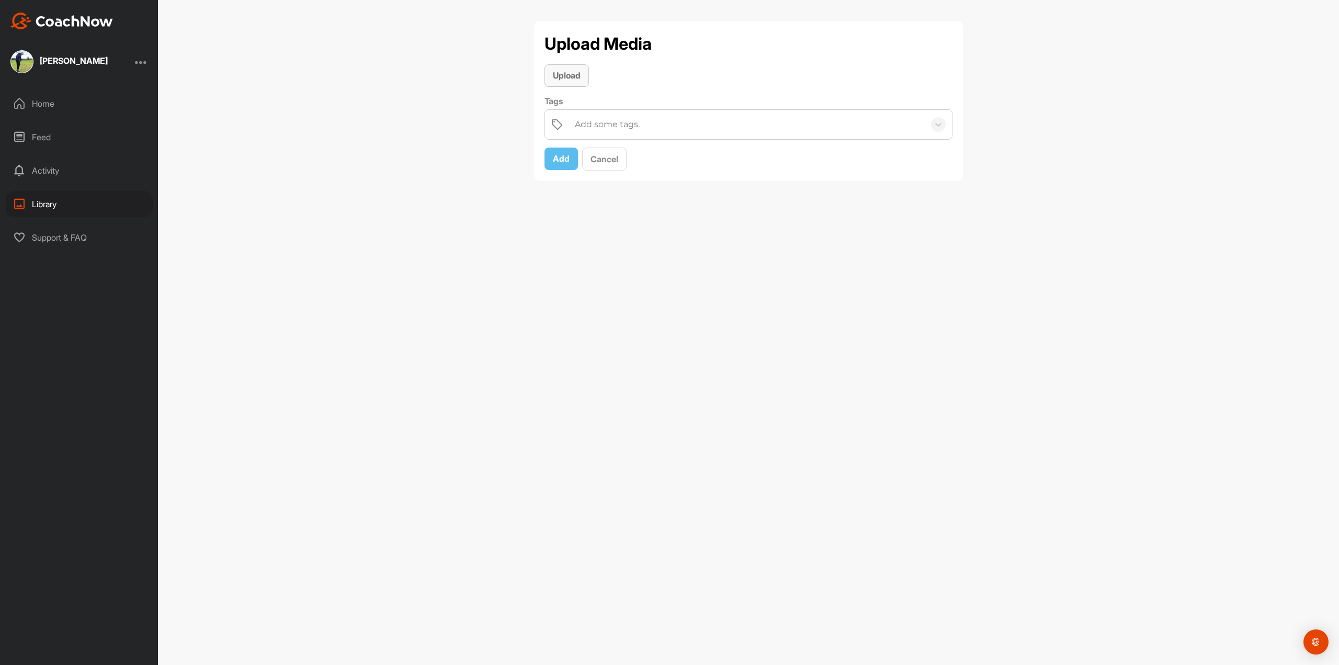
click at [577, 71] on span "Upload" at bounding box center [567, 75] width 28 height 10
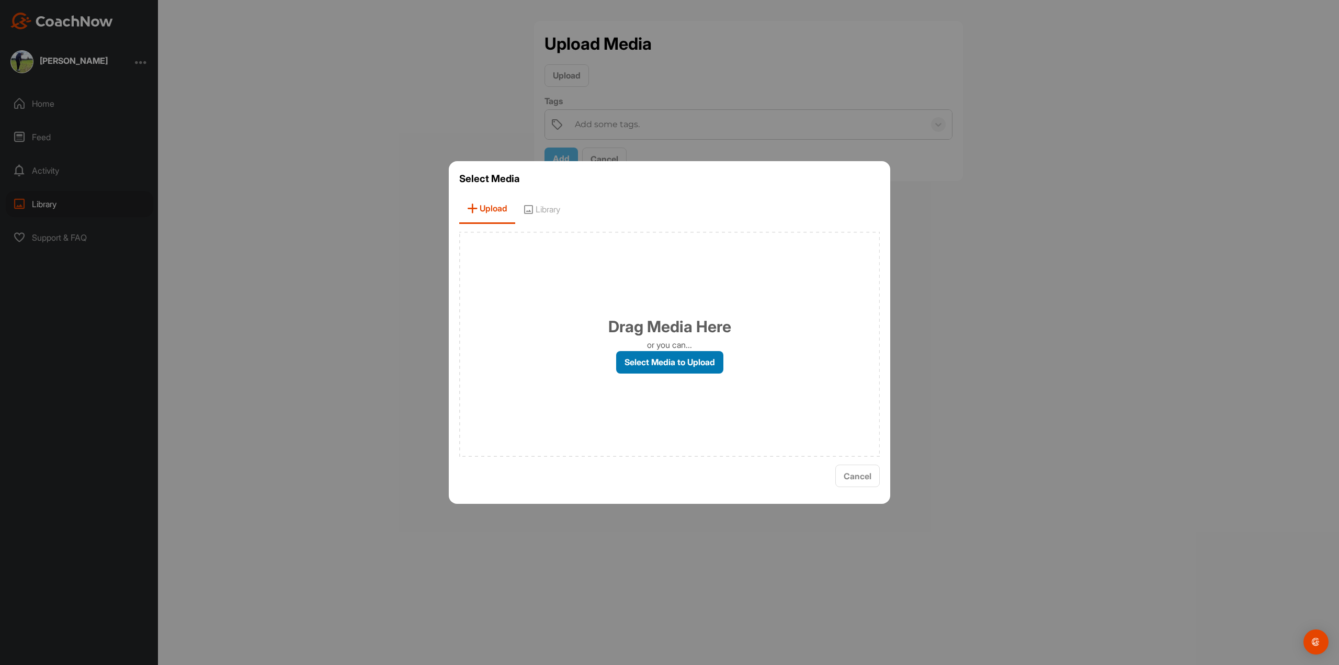
click at [665, 363] on label "Select Media to Upload" at bounding box center [669, 362] width 107 height 22
click at [0, 0] on input "Select Media to Upload" at bounding box center [0, 0] width 0 height 0
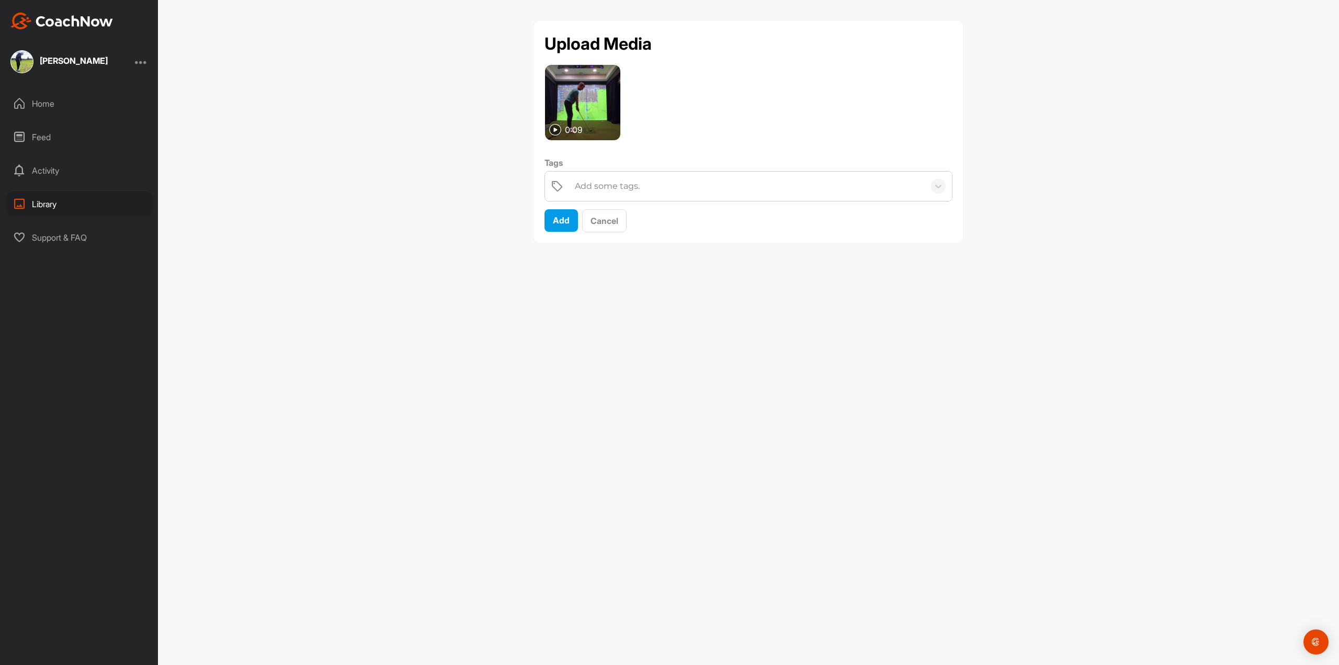
click at [608, 50] on h2 "Upload Media" at bounding box center [598, 43] width 107 height 25
click at [559, 220] on span "Add" at bounding box center [561, 220] width 17 height 10
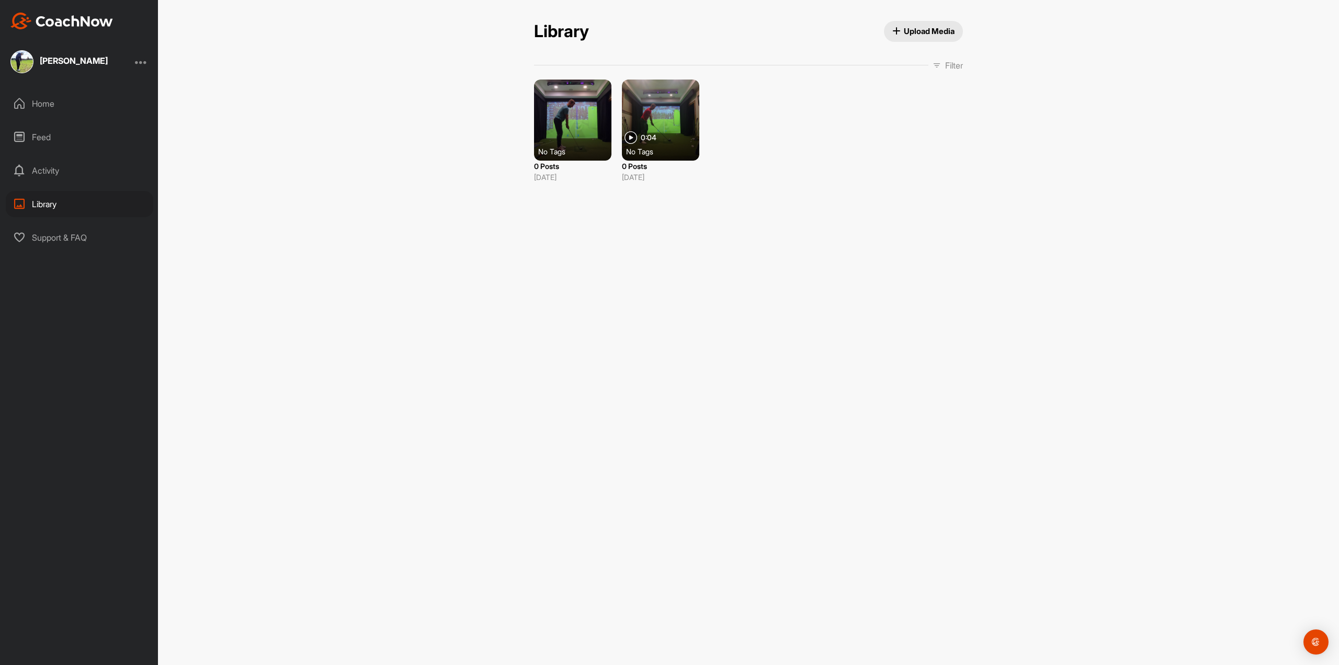
click at [660, 129] on div at bounding box center [660, 120] width 77 height 81
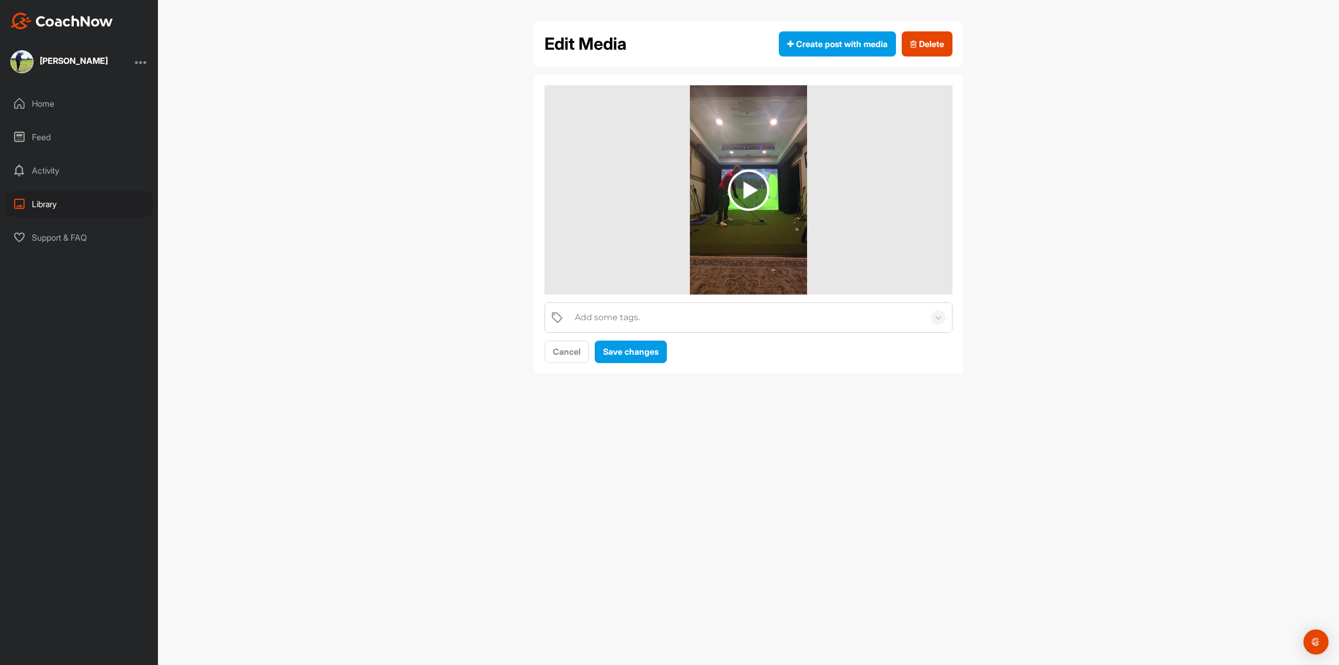
click at [616, 171] on div at bounding box center [749, 189] width 408 height 209
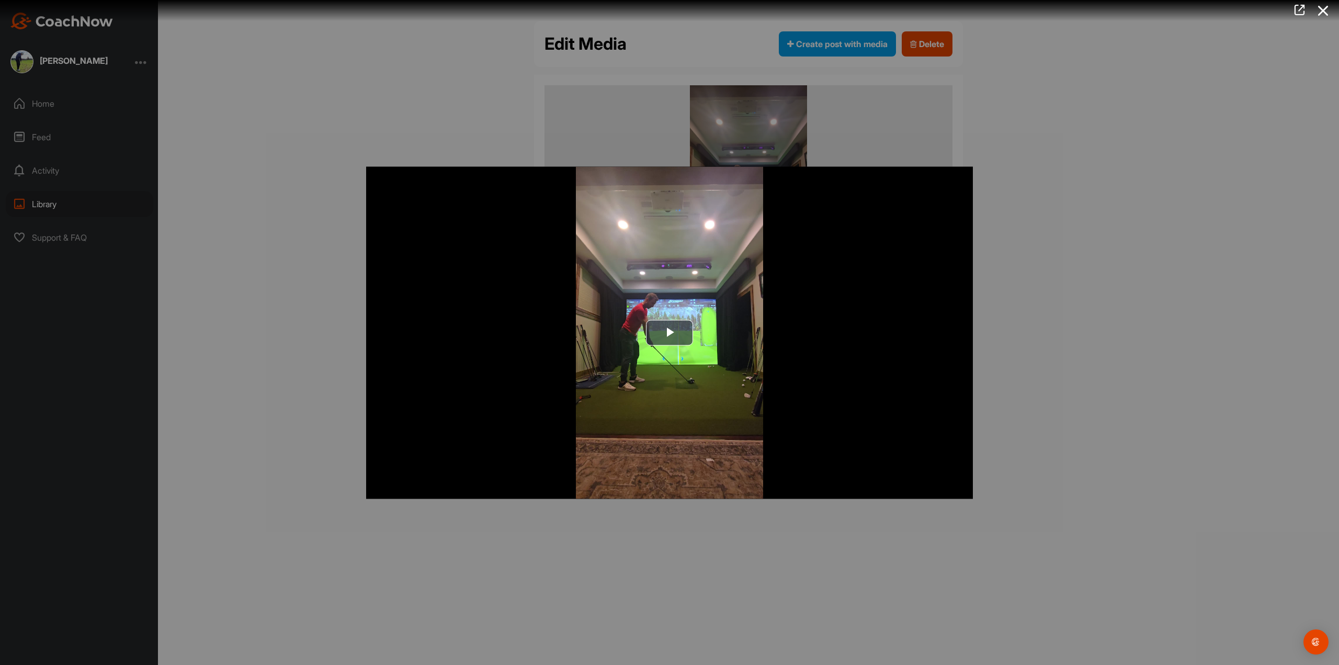
click at [1292, 215] on div at bounding box center [669, 332] width 1339 height 665
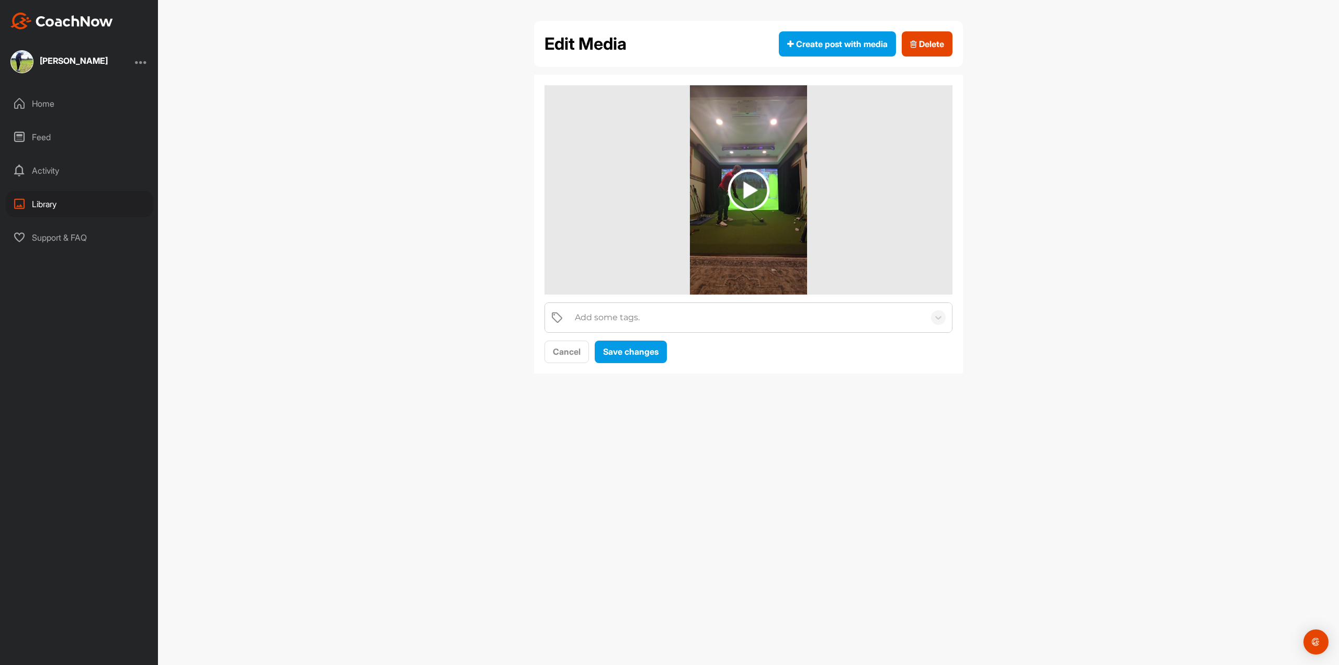
click at [689, 411] on div "Edit Media Create post with media Delete Add some tags. Cancel Save changes" at bounding box center [748, 332] width 1181 height 665
click at [575, 347] on span "Cancel" at bounding box center [567, 351] width 28 height 10
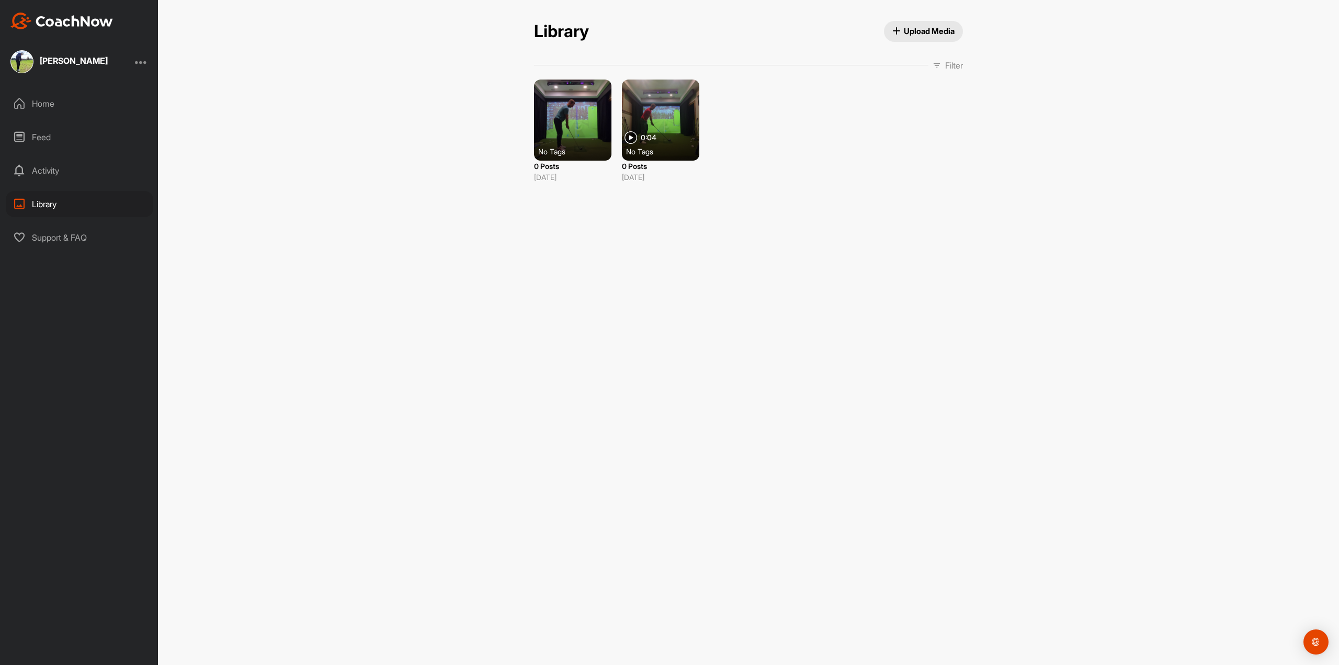
click at [915, 34] on span "Upload Media" at bounding box center [923, 31] width 63 height 11
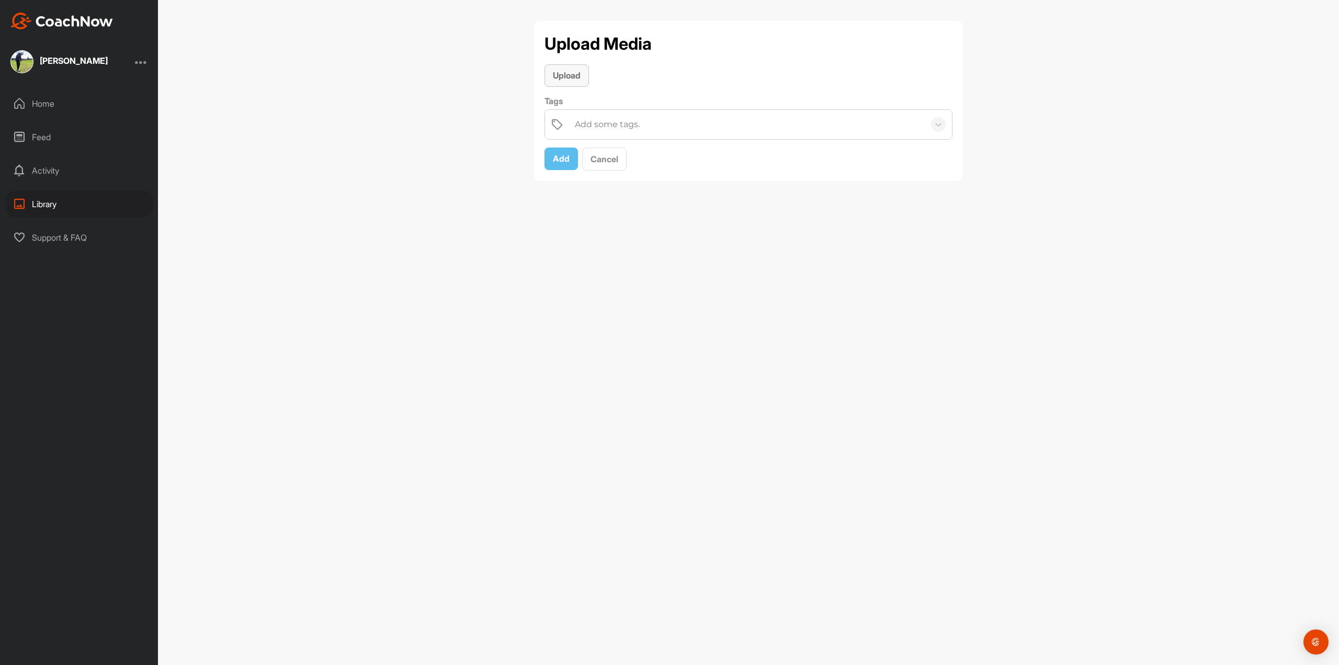
click at [569, 80] on span "Upload" at bounding box center [567, 75] width 28 height 10
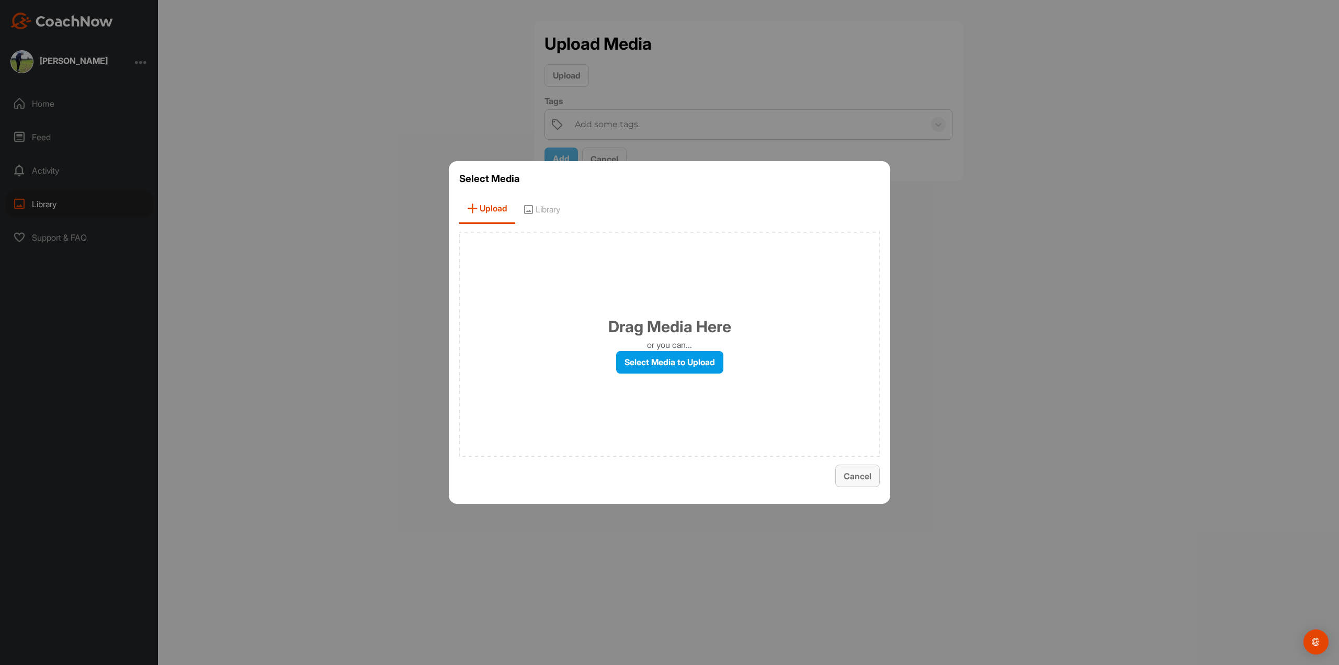
click at [852, 472] on span "Cancel" at bounding box center [858, 476] width 28 height 10
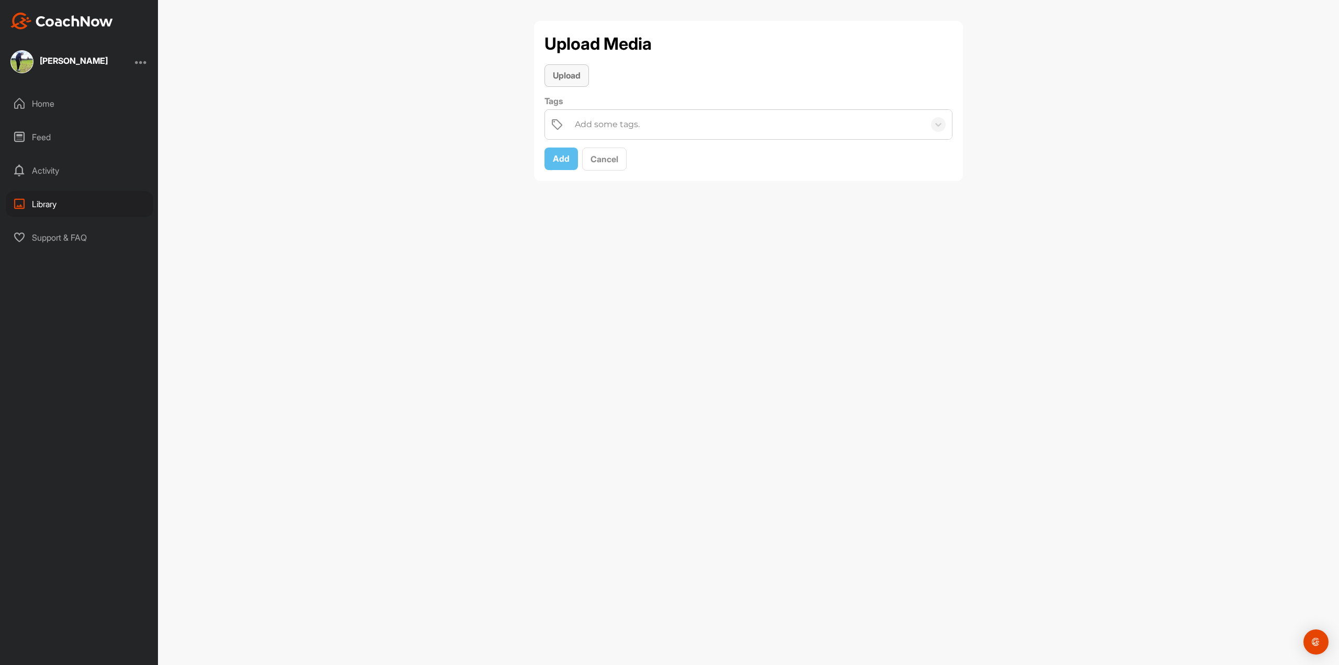
click at [580, 74] on span "Upload" at bounding box center [567, 75] width 28 height 10
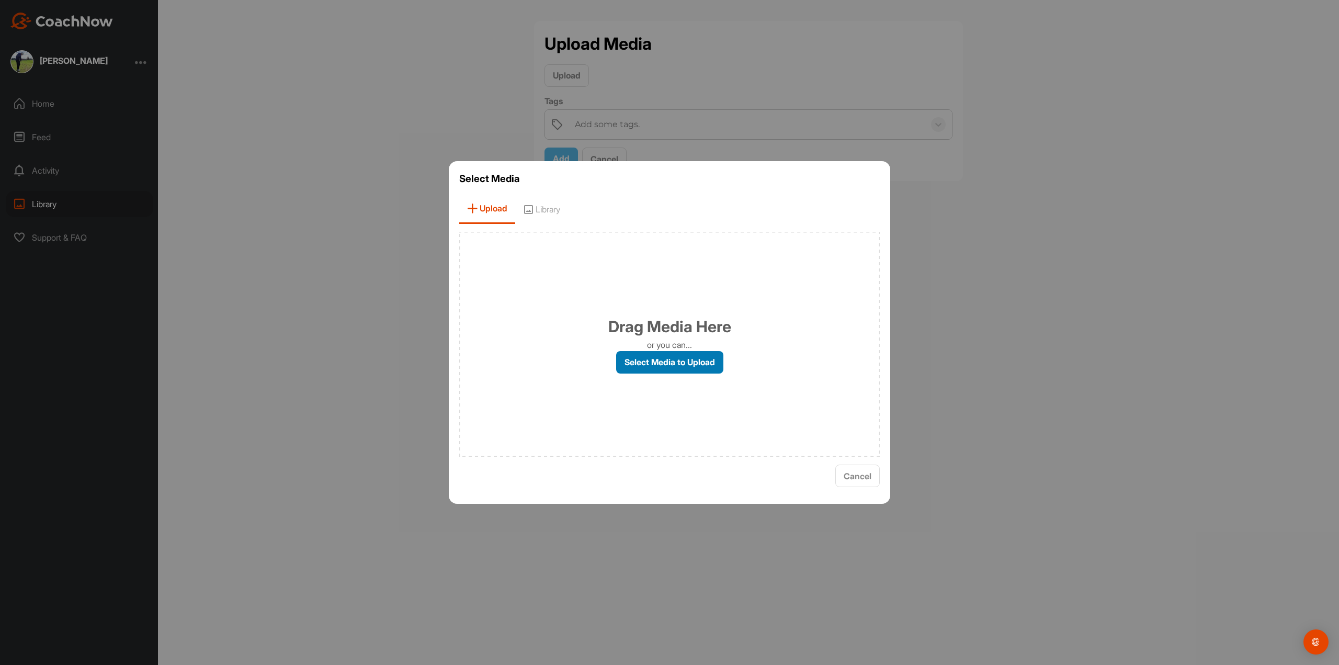
click at [653, 366] on label "Select Media to Upload" at bounding box center [669, 362] width 107 height 22
click at [0, 0] on input "Select Media to Upload" at bounding box center [0, 0] width 0 height 0
click at [862, 477] on span "Cancel" at bounding box center [858, 476] width 28 height 10
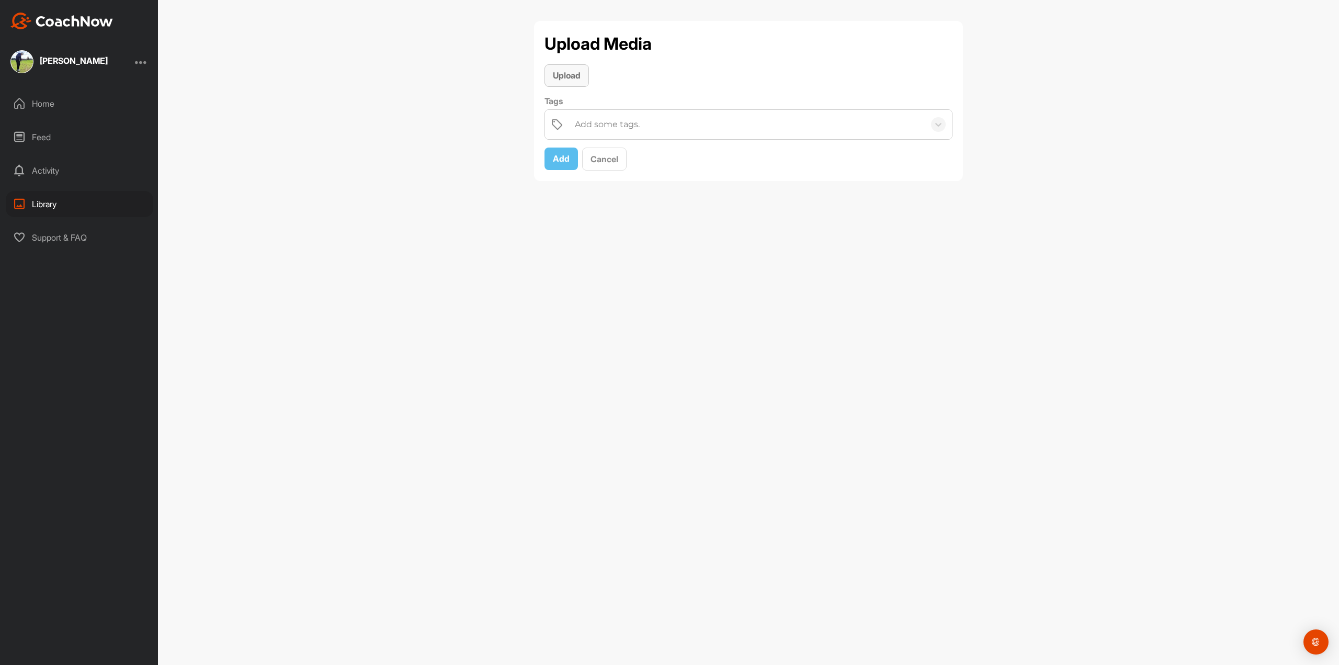
click at [573, 72] on span "Upload" at bounding box center [567, 75] width 28 height 10
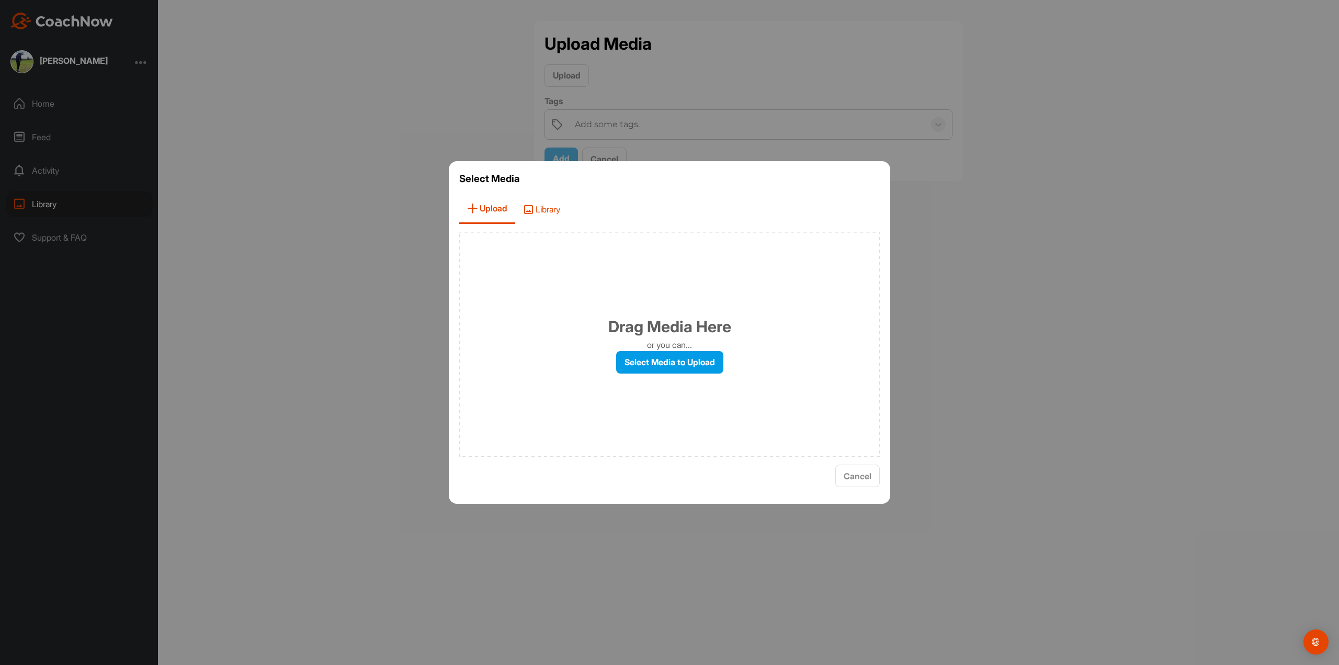
click at [564, 211] on span "Library" at bounding box center [541, 209] width 53 height 30
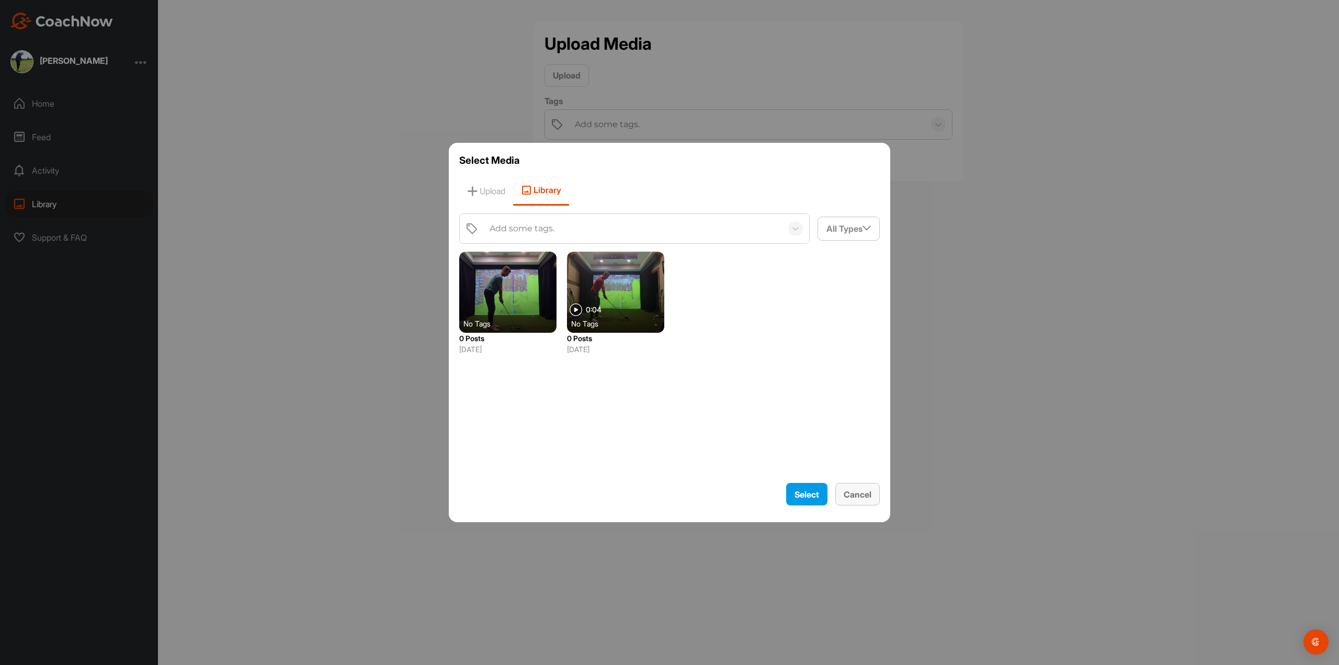
click at [864, 495] on span "Cancel" at bounding box center [858, 494] width 28 height 10
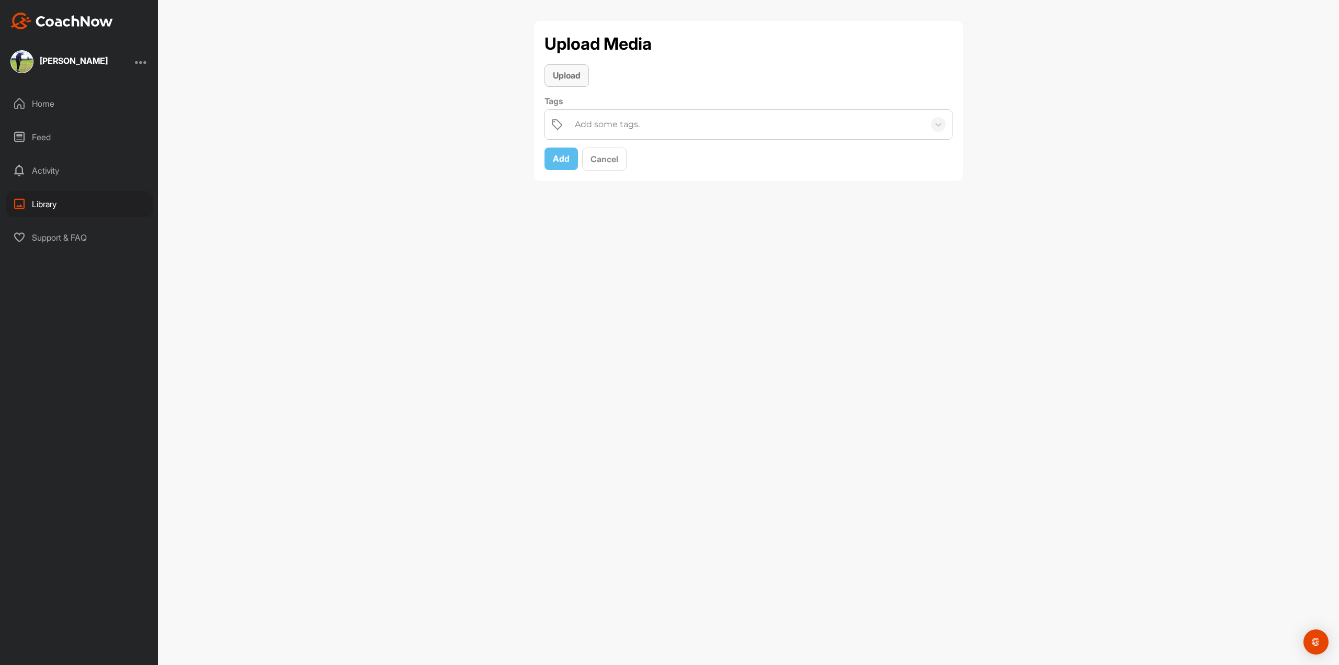
click at [573, 78] on span "Upload" at bounding box center [567, 75] width 28 height 10
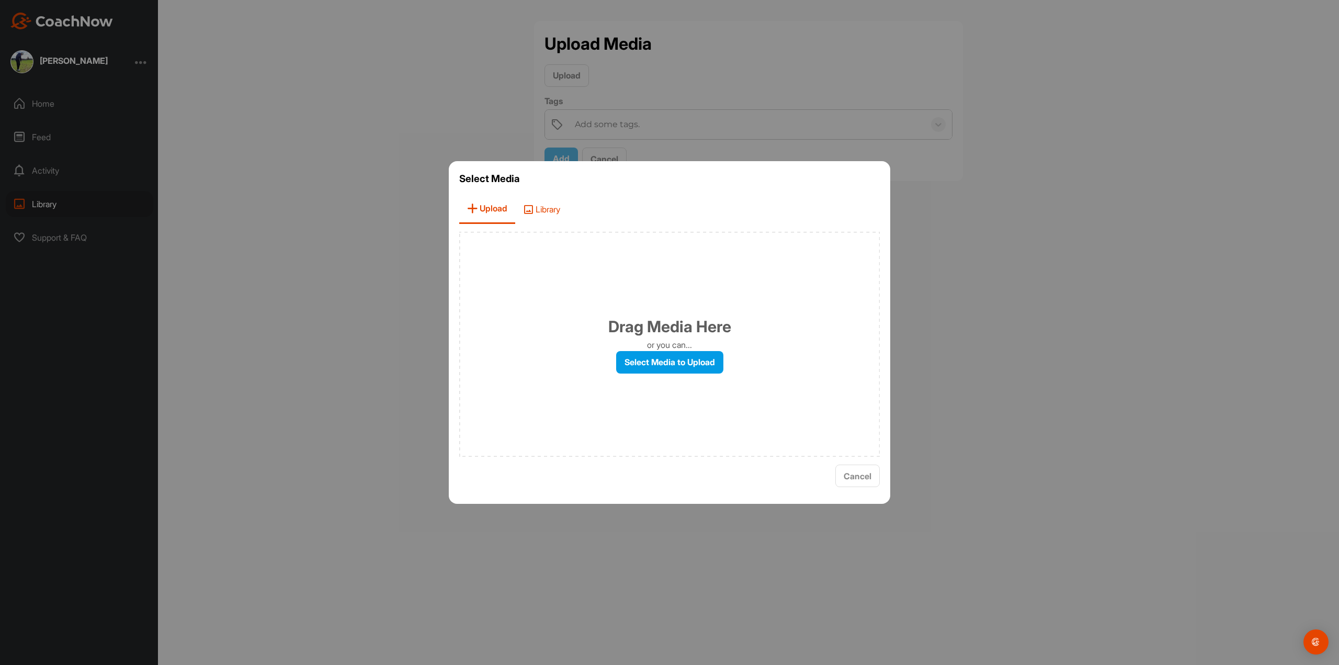
click at [546, 209] on span "Library" at bounding box center [541, 209] width 53 height 30
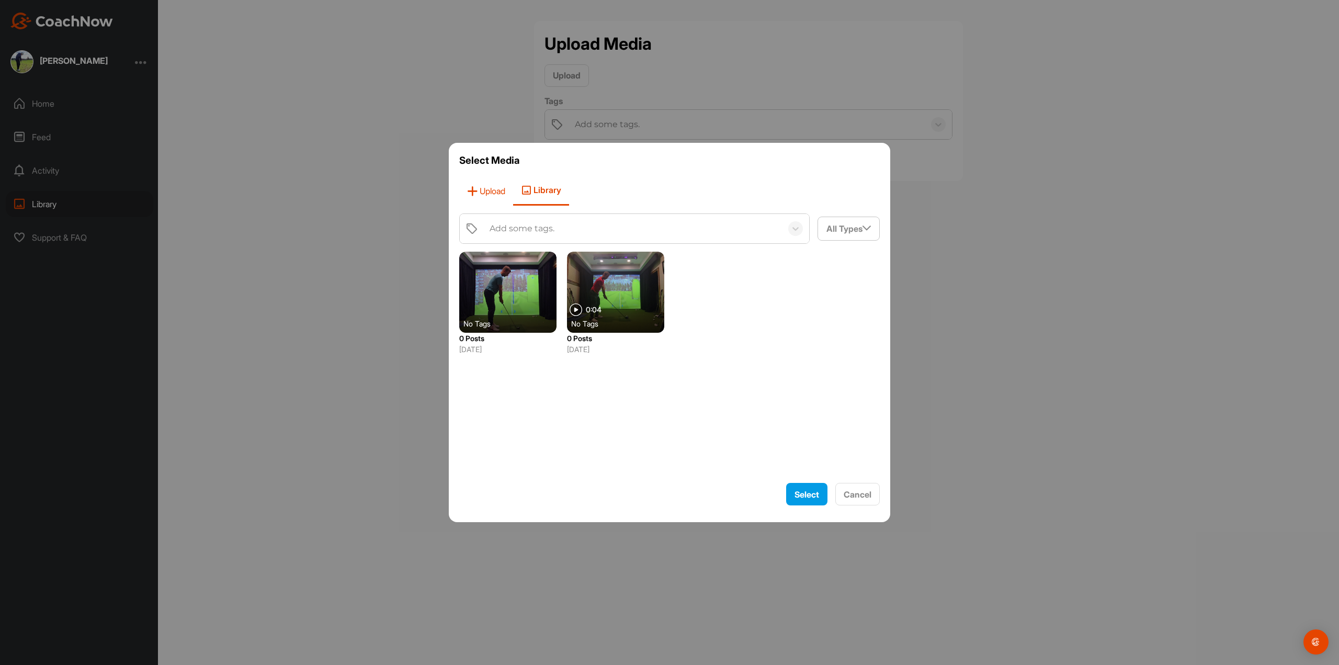
click at [501, 197] on span "Upload" at bounding box center [486, 191] width 54 height 30
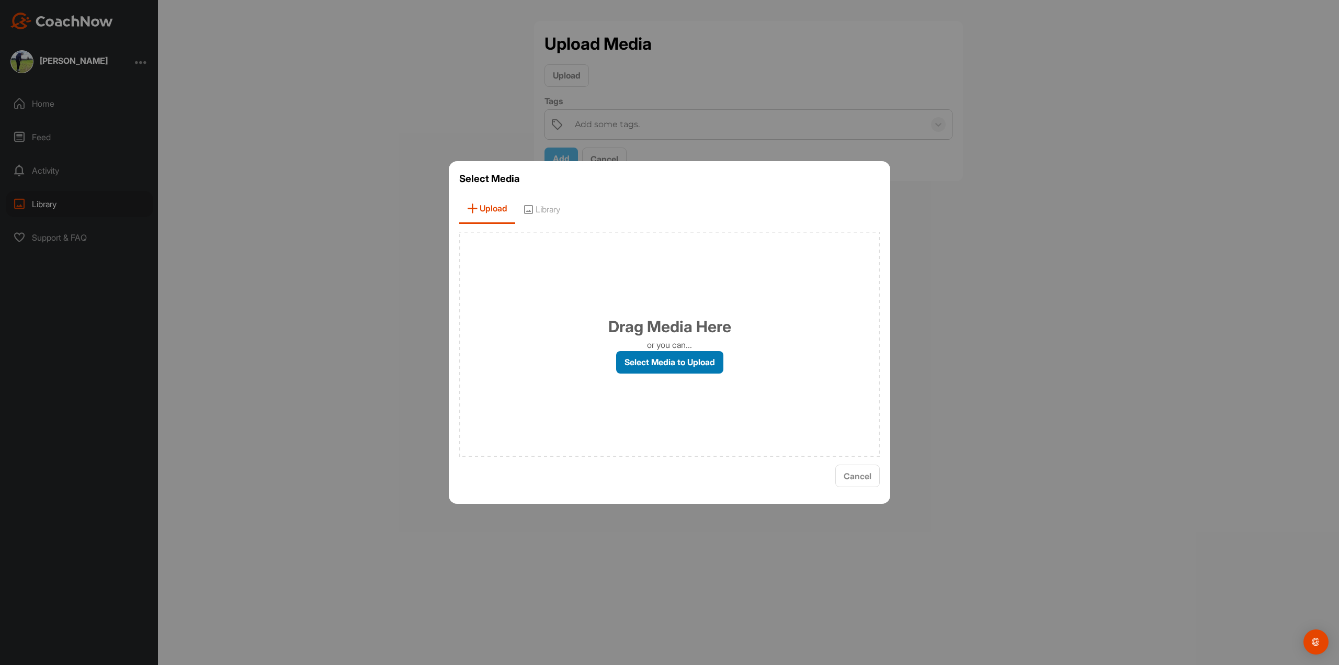
click at [679, 361] on label "Select Media to Upload" at bounding box center [669, 362] width 107 height 22
click at [0, 0] on input "Select Media to Upload" at bounding box center [0, 0] width 0 height 0
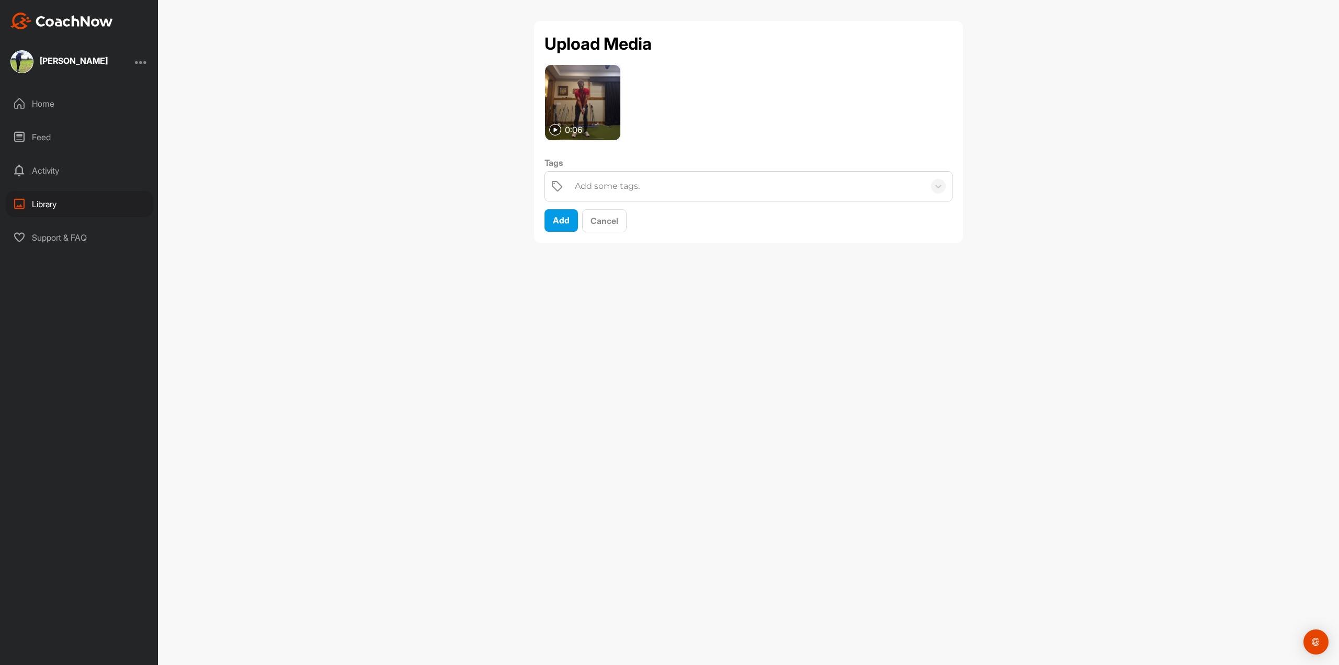
click at [740, 275] on div "Upload Media 0:06 Tags Add some tags. Add Cancel" at bounding box center [748, 332] width 1181 height 665
click at [569, 114] on img at bounding box center [582, 102] width 75 height 75
click at [554, 135] on img at bounding box center [555, 130] width 12 height 12
click at [561, 215] on span "Add" at bounding box center [561, 220] width 17 height 10
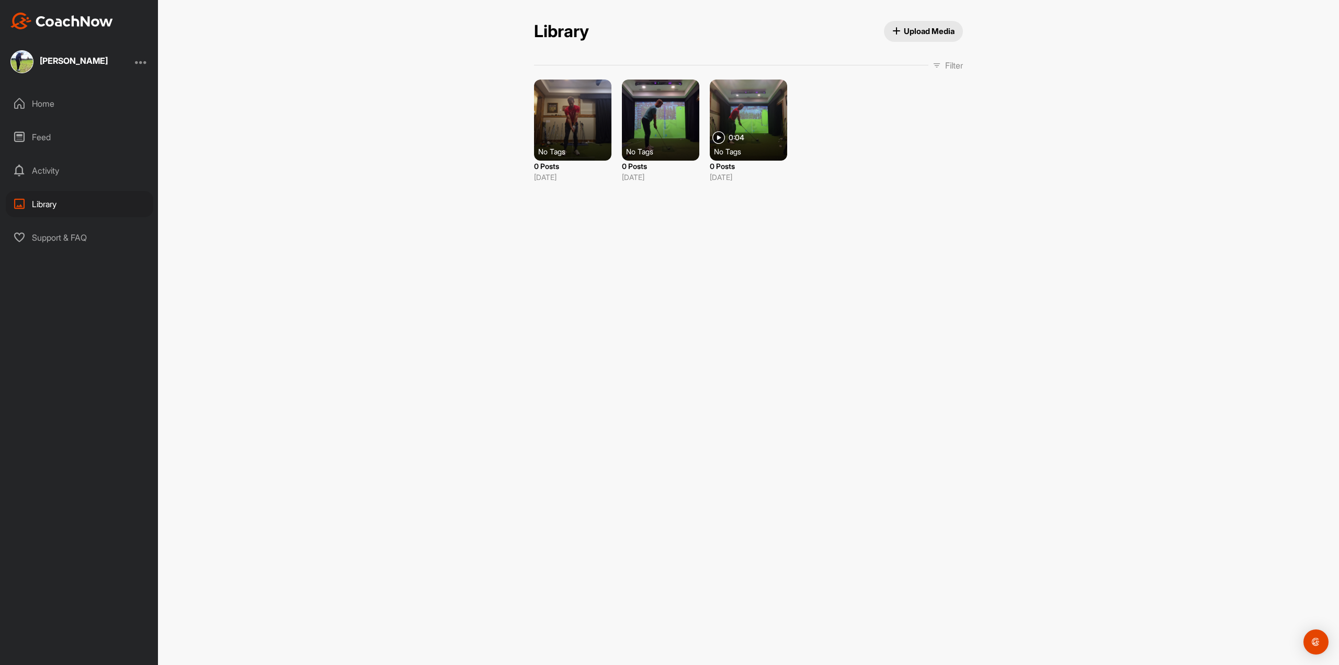
click at [559, 119] on div at bounding box center [572, 120] width 77 height 81
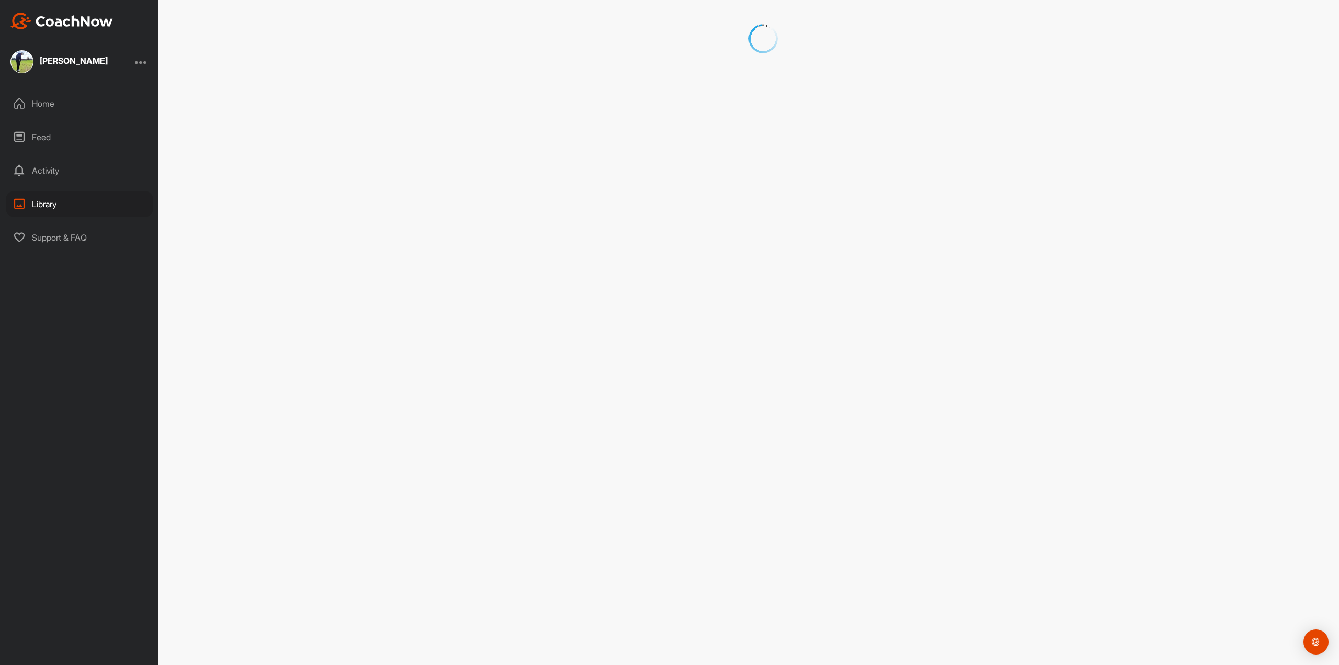
click at [559, 119] on div at bounding box center [748, 332] width 1181 height 665
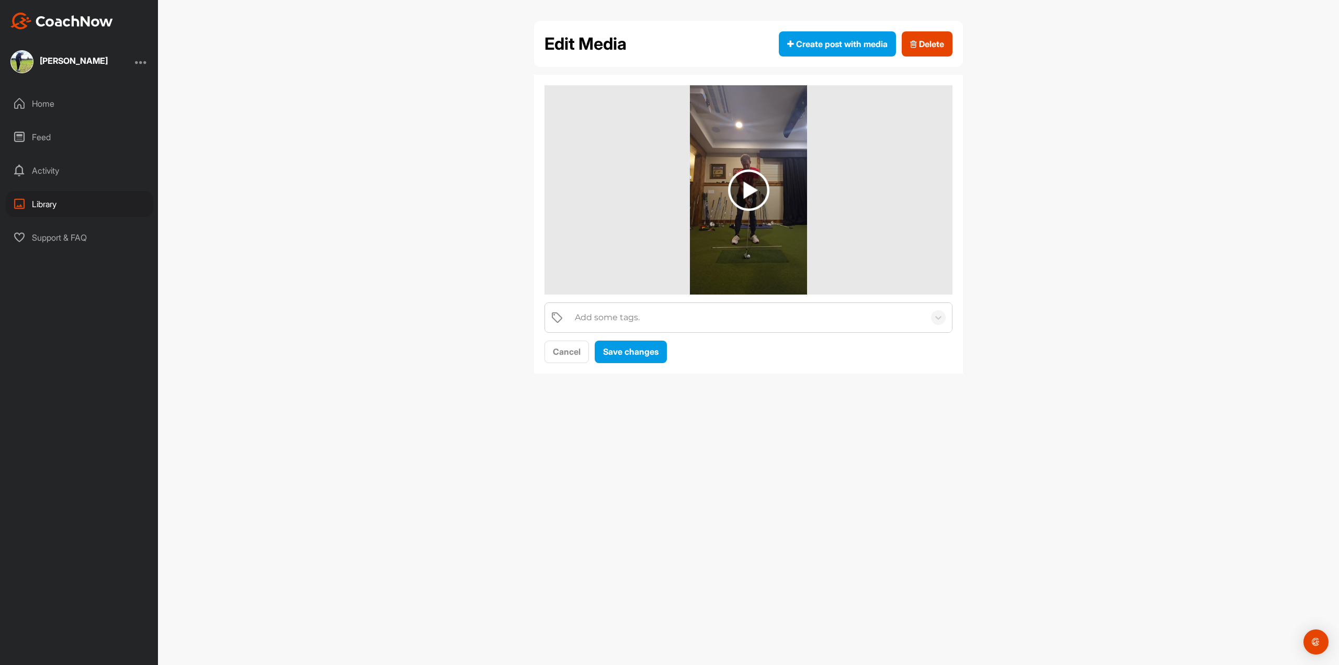
click at [737, 383] on div "Edit Media Create post with media Delete Add some tags. Cancel Save changes" at bounding box center [748, 332] width 1181 height 665
click at [55, 168] on div "Activity" at bounding box center [80, 170] width 148 height 26
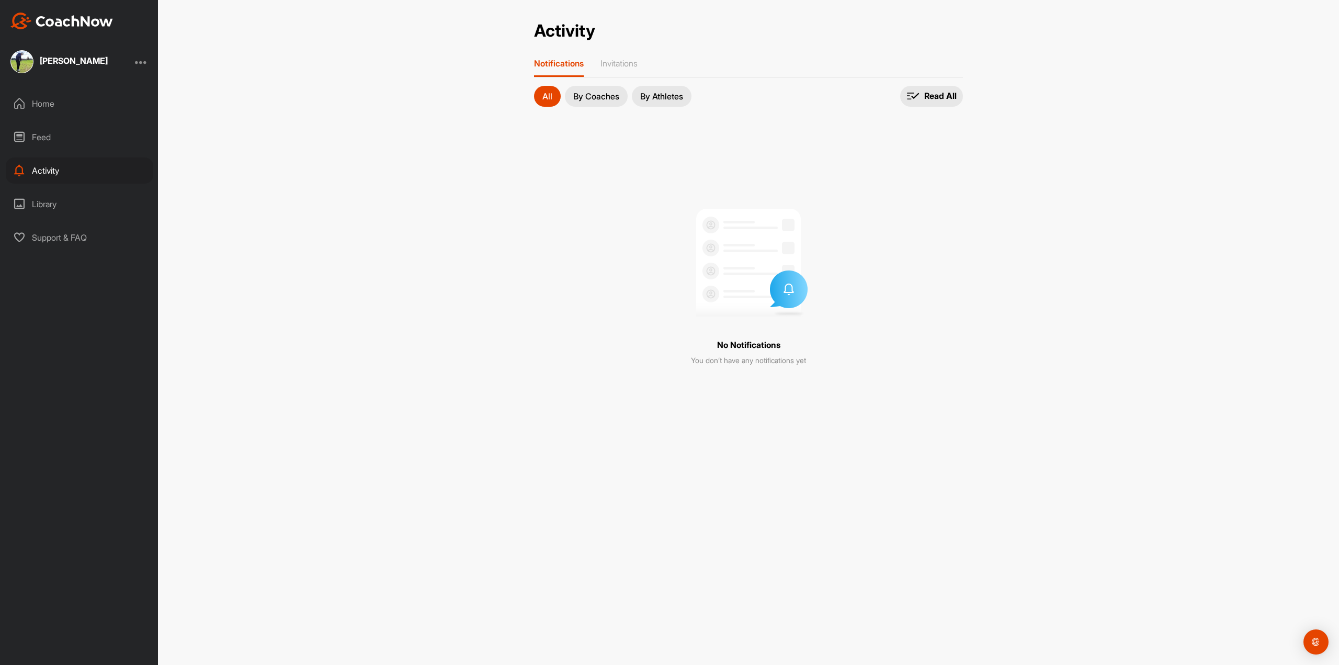
click at [53, 217] on div "Home Feed Activity Library Support & FAQ" at bounding box center [79, 170] width 158 height 160
click at [53, 210] on div "Library" at bounding box center [80, 204] width 148 height 26
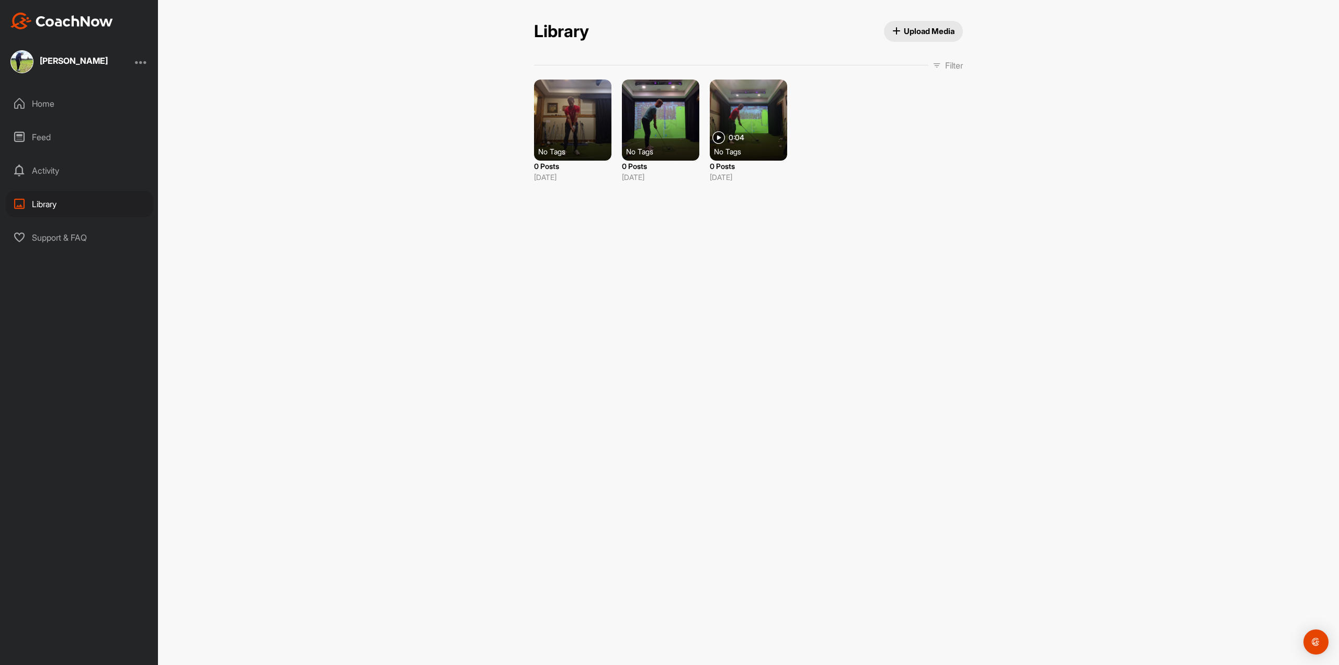
click at [61, 107] on div "Home" at bounding box center [80, 103] width 148 height 26
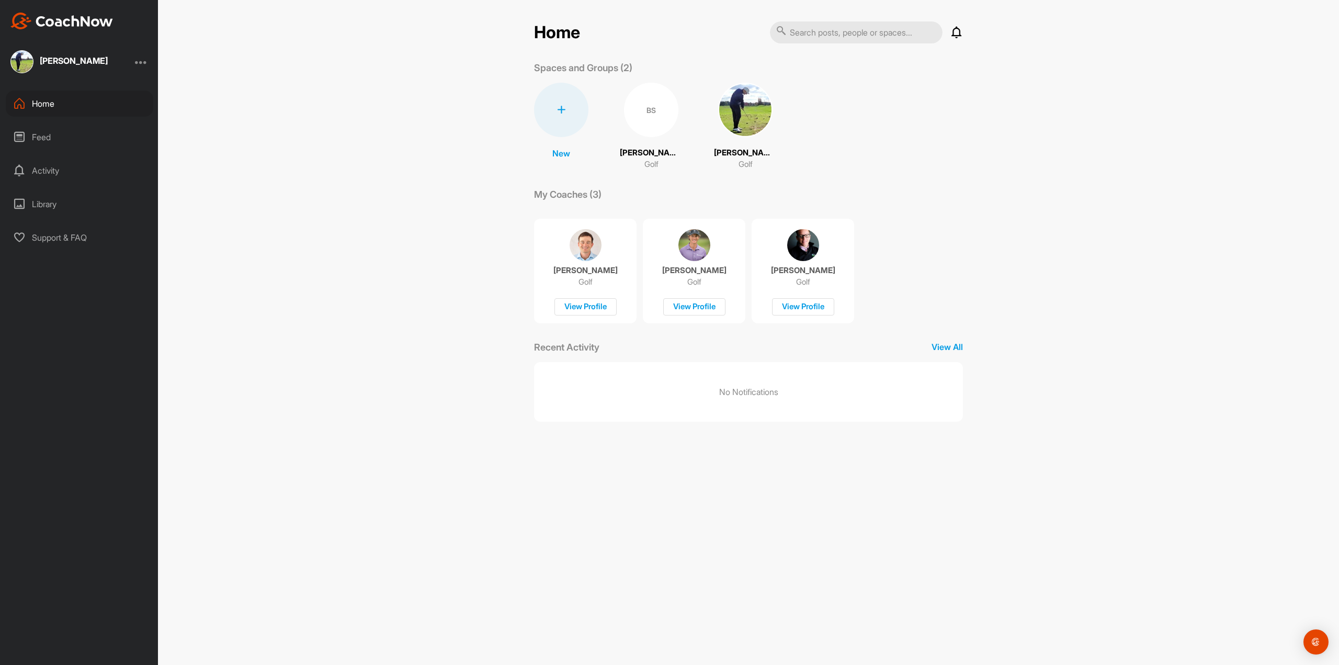
click at [55, 207] on div "Library" at bounding box center [80, 204] width 148 height 26
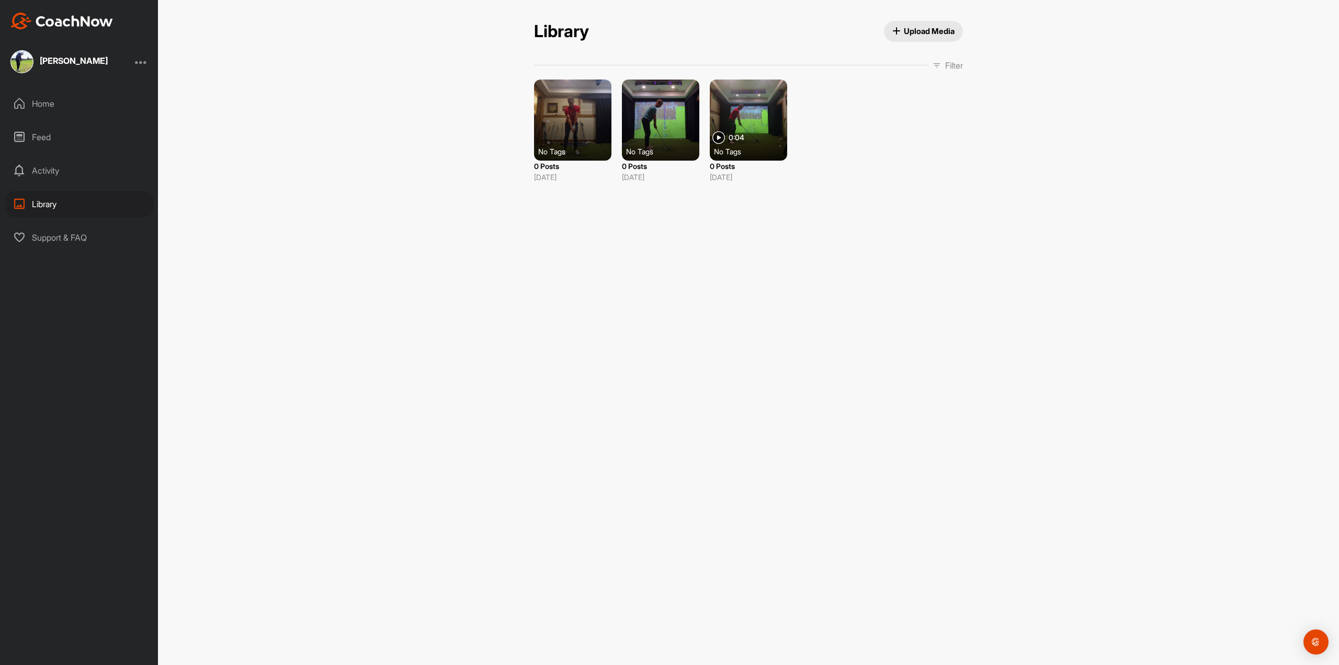
click at [583, 114] on div at bounding box center [572, 120] width 77 height 81
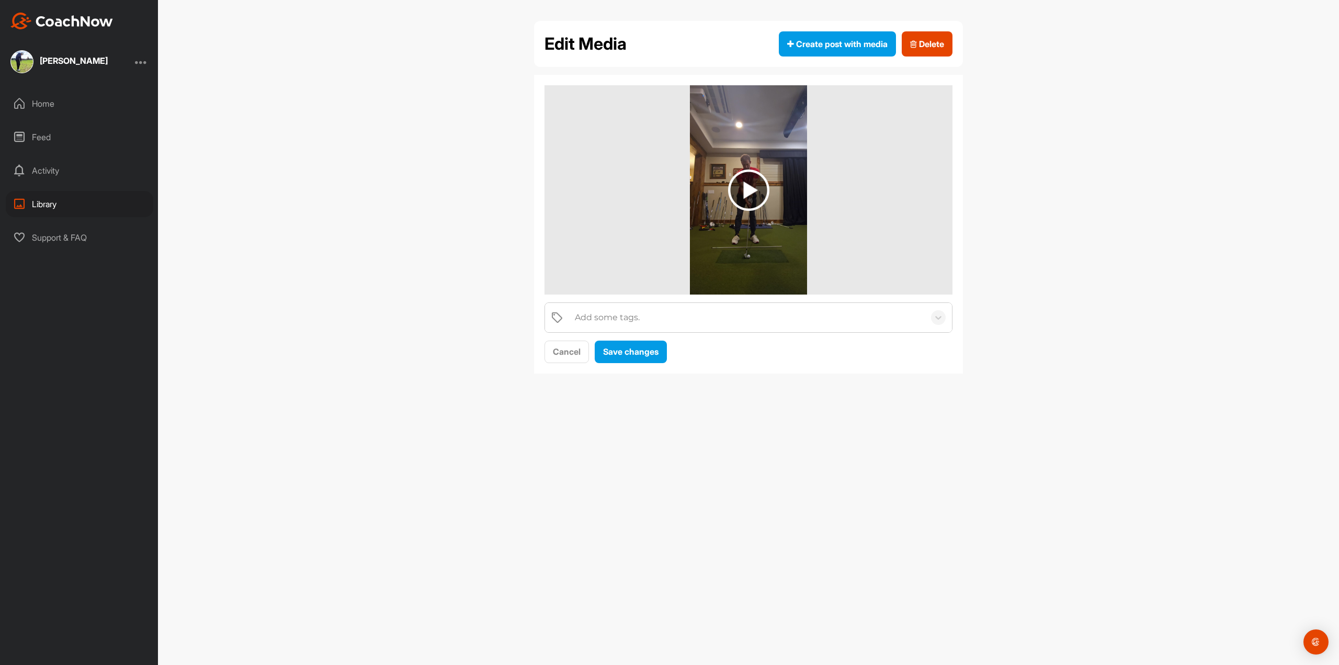
click at [930, 315] on div at bounding box center [938, 317] width 27 height 29
click at [58, 169] on div "Activity" at bounding box center [80, 170] width 148 height 26
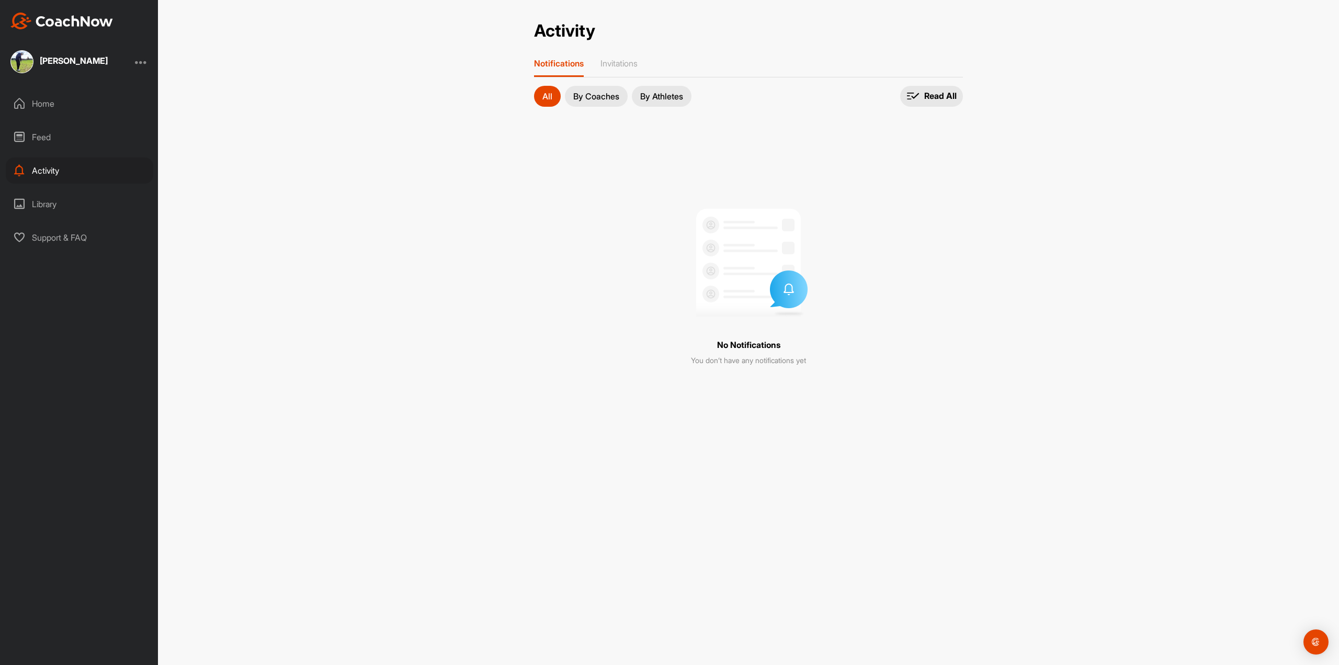
click at [49, 200] on div "Library" at bounding box center [80, 204] width 148 height 26
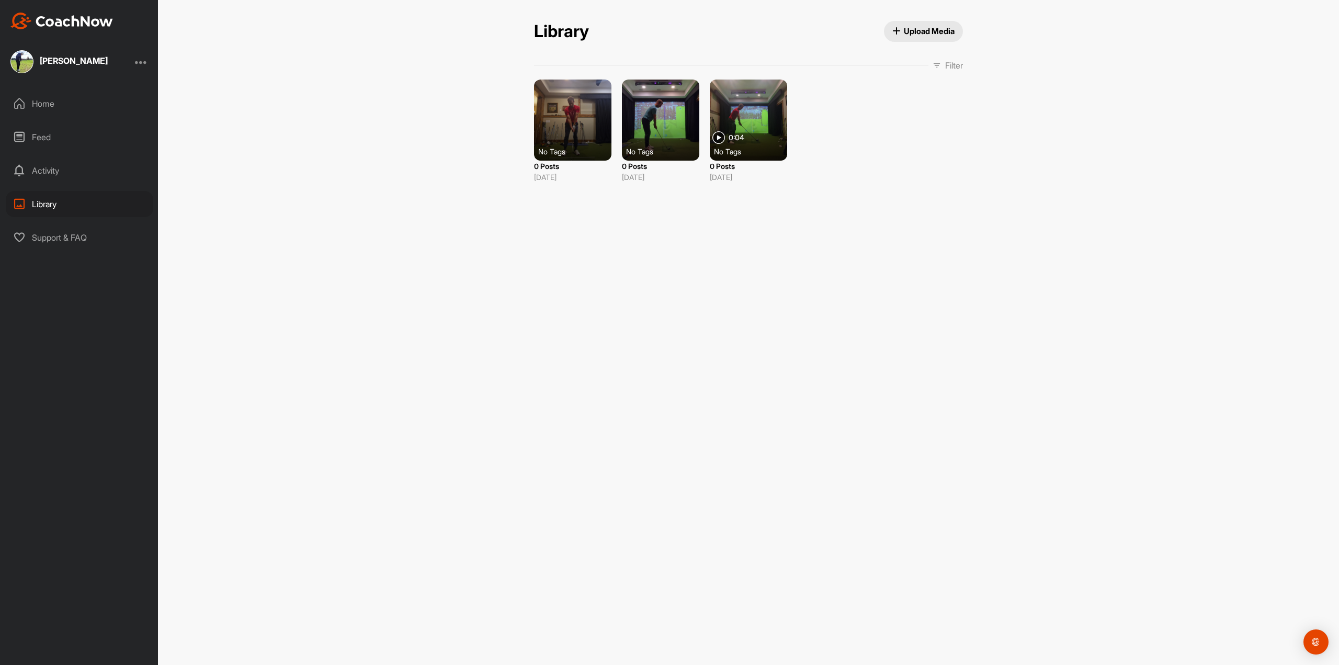
click at [933, 66] on icon at bounding box center [937, 65] width 8 height 8
click at [860, 214] on div "Created at" at bounding box center [847, 211] width 160 height 29
